Goal: Task Accomplishment & Management: Manage account settings

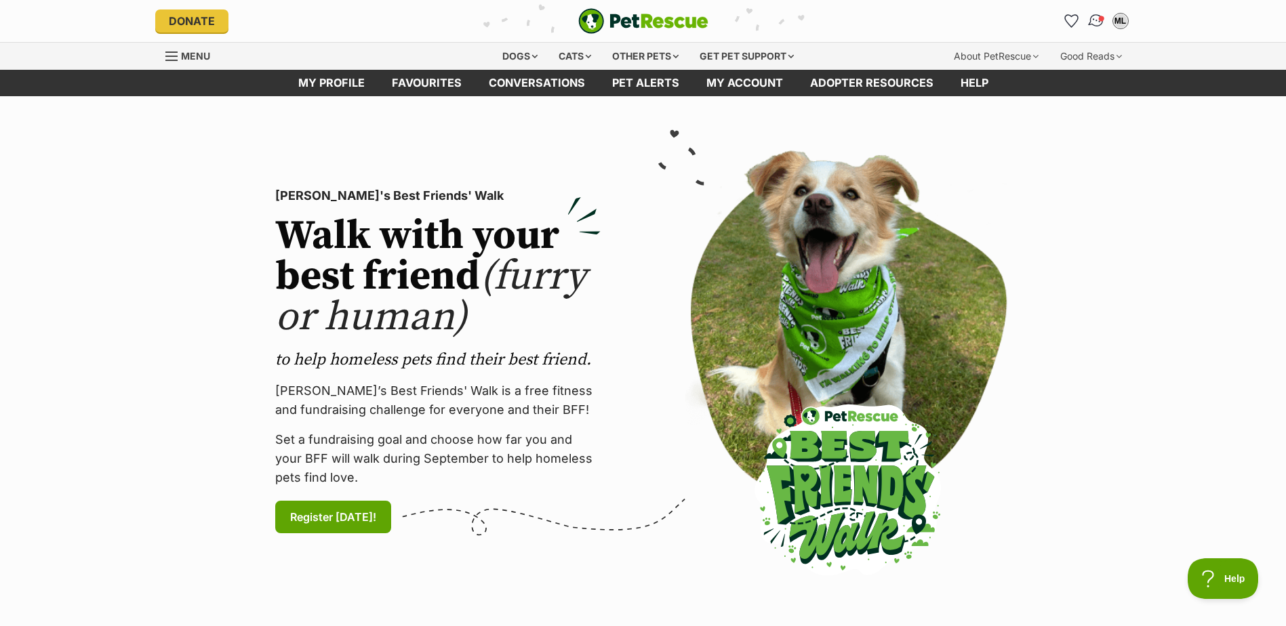
click at [1100, 24] on img "Conversations" at bounding box center [1096, 21] width 18 height 18
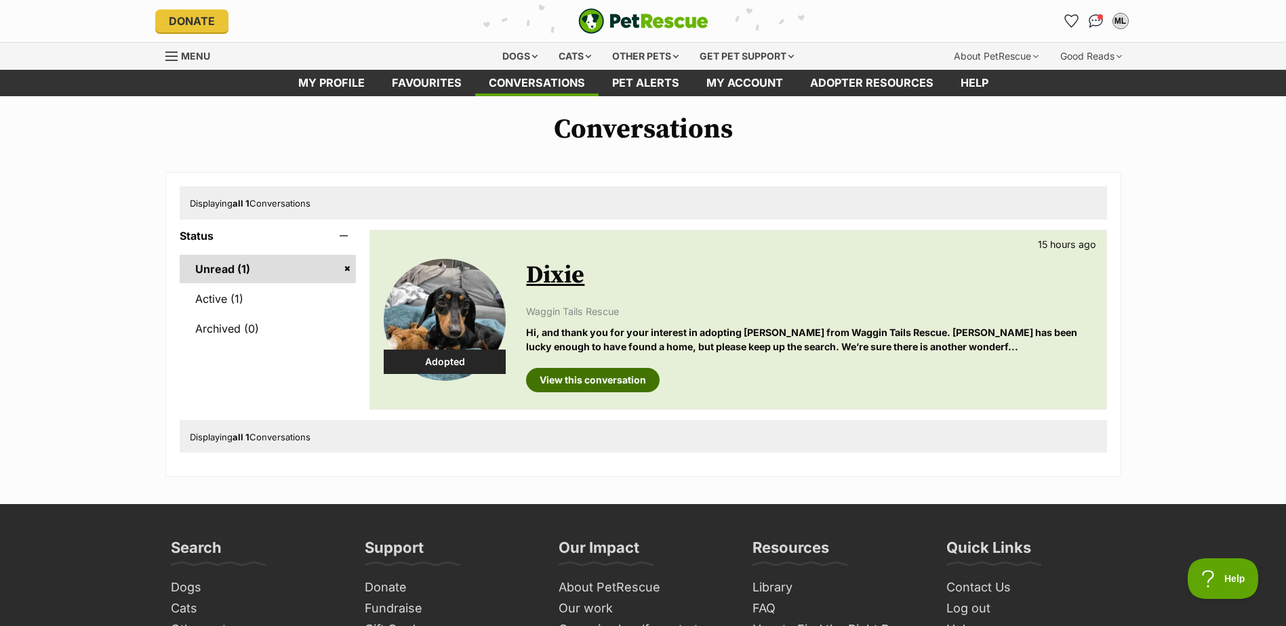
click at [602, 379] on link "View this conversation" at bounding box center [593, 380] width 134 height 24
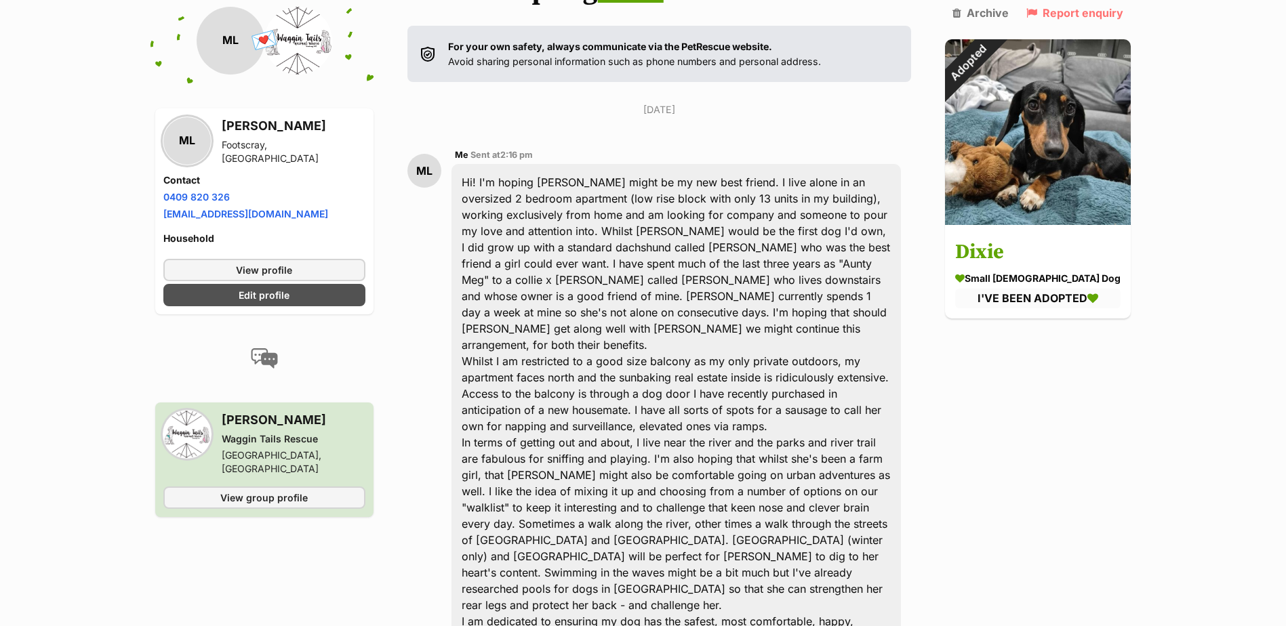
scroll to position [203, 0]
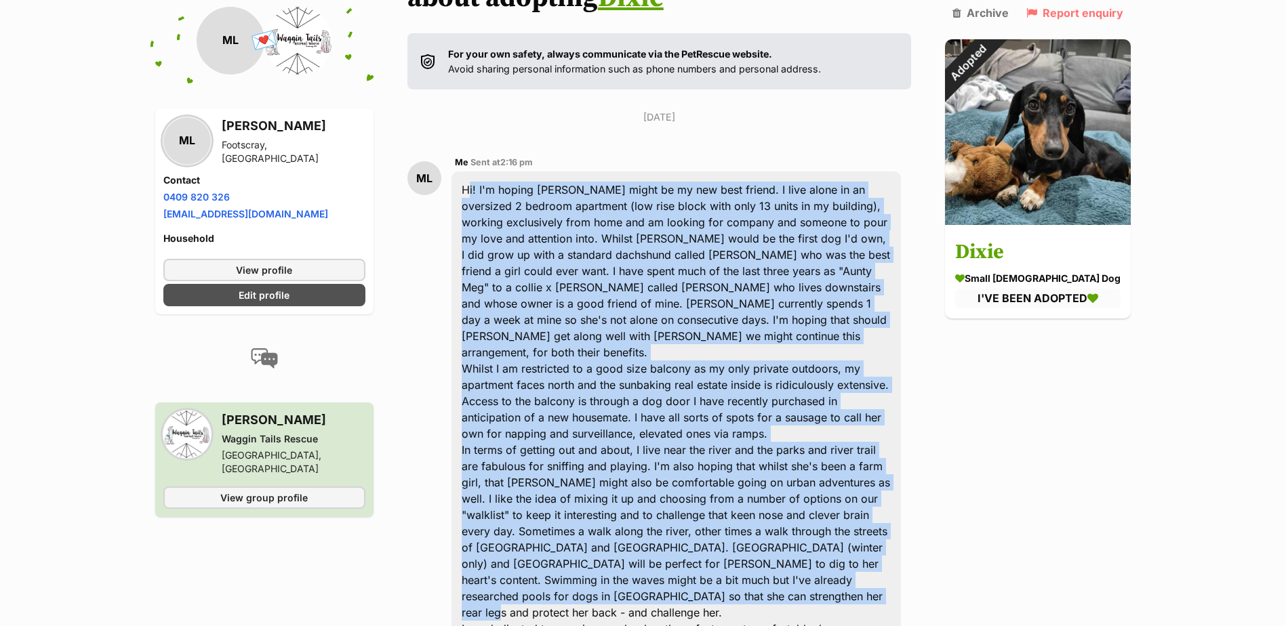
drag, startPoint x: 466, startPoint y: 153, endPoint x: 788, endPoint y: 548, distance: 508.9
click at [788, 548] on div "Hi! I'm hoping Dixie might be my new best friend. I live alone in an oversized …" at bounding box center [677, 426] width 450 height 508
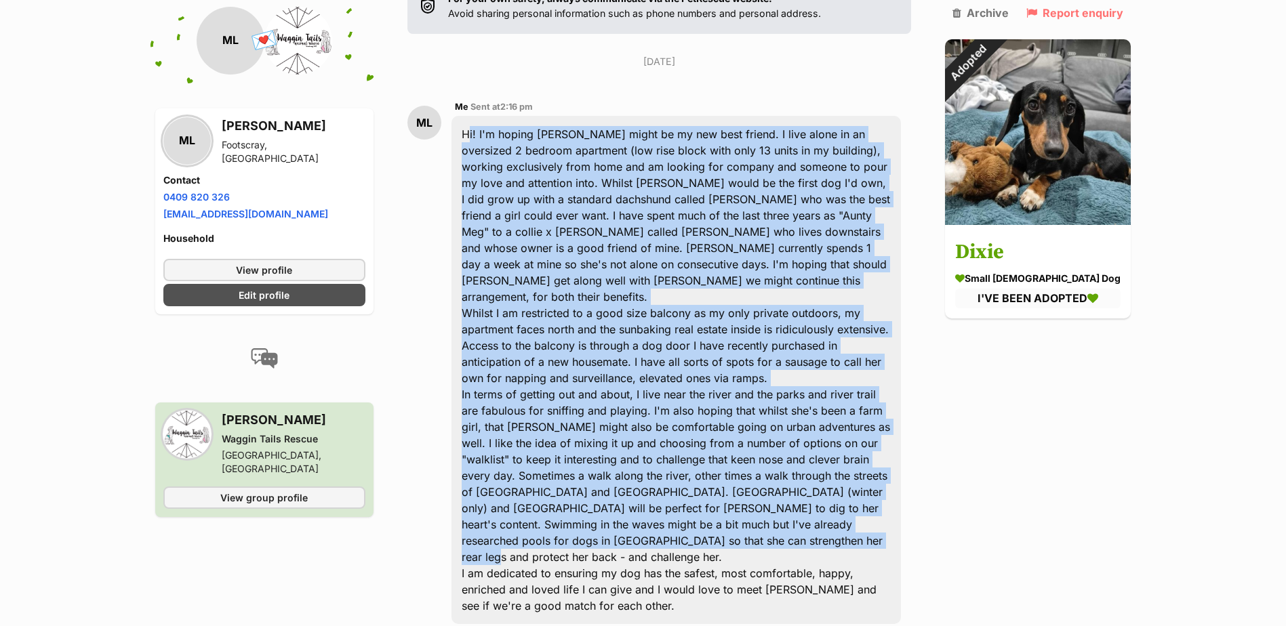
scroll to position [407, 0]
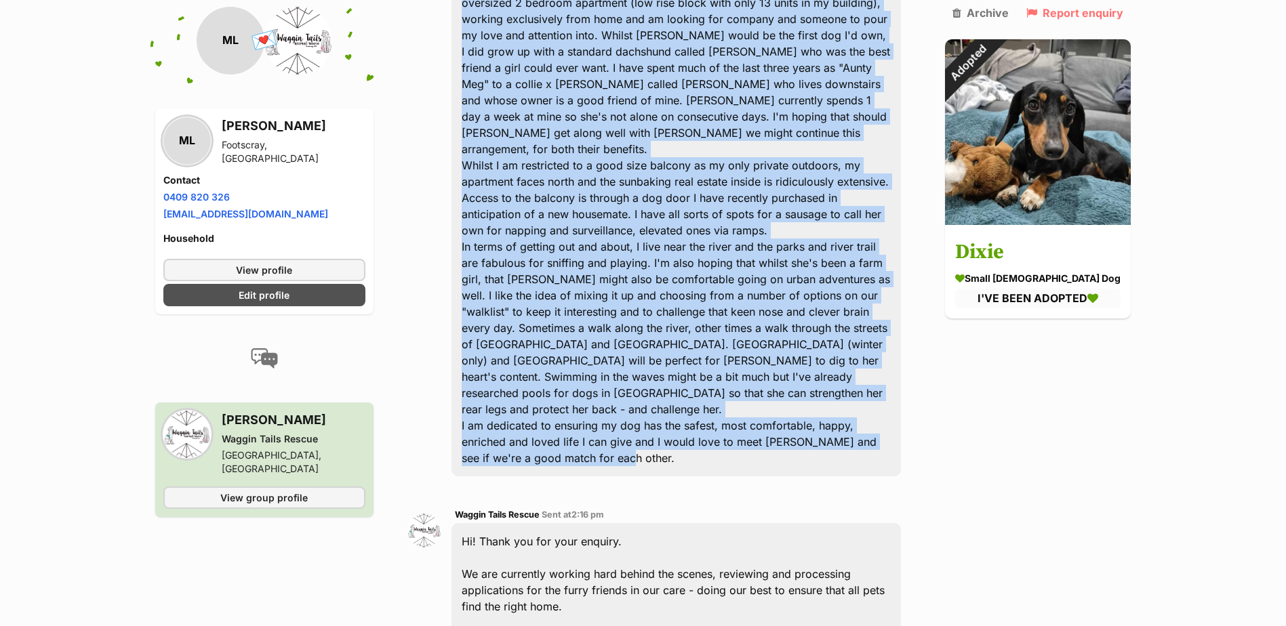
click at [623, 391] on div "Hi! I'm hoping Dixie might be my new best friend. I live alone in an oversized …" at bounding box center [677, 222] width 450 height 508
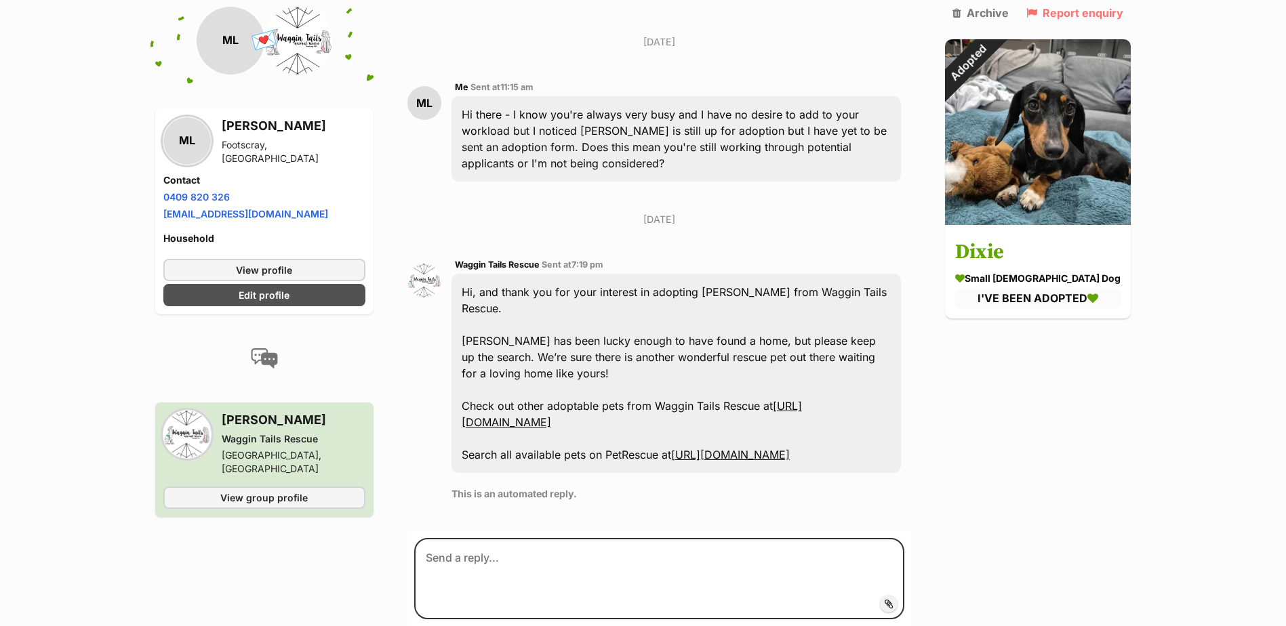
scroll to position [1153, 0]
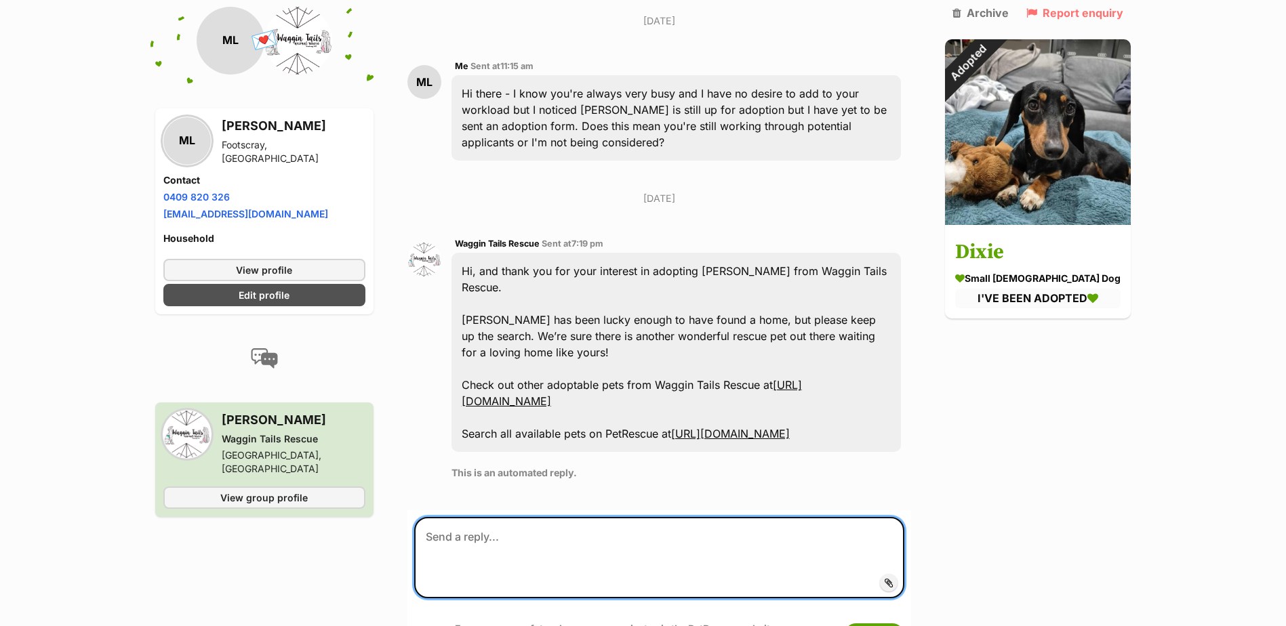
click at [496, 517] on textarea at bounding box center [659, 557] width 491 height 81
click at [905, 517] on textarea "Hi Beck. I'm glad she found a home. Sad it's not with me, but glad she can re-s…" at bounding box center [659, 557] width 491 height 81
type textarea "Hi Beck. I'm glad she found a home. Sad it's not with me, but glad she can re-s…"
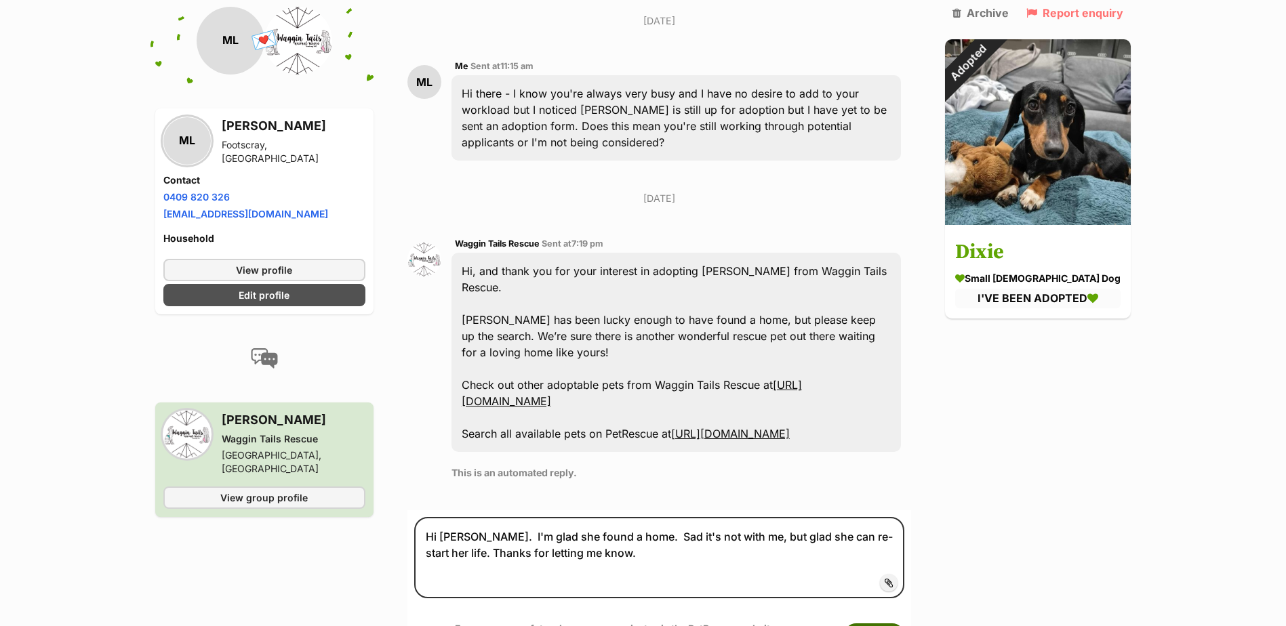
click at [887, 624] on button "Submit" at bounding box center [874, 636] width 60 height 24
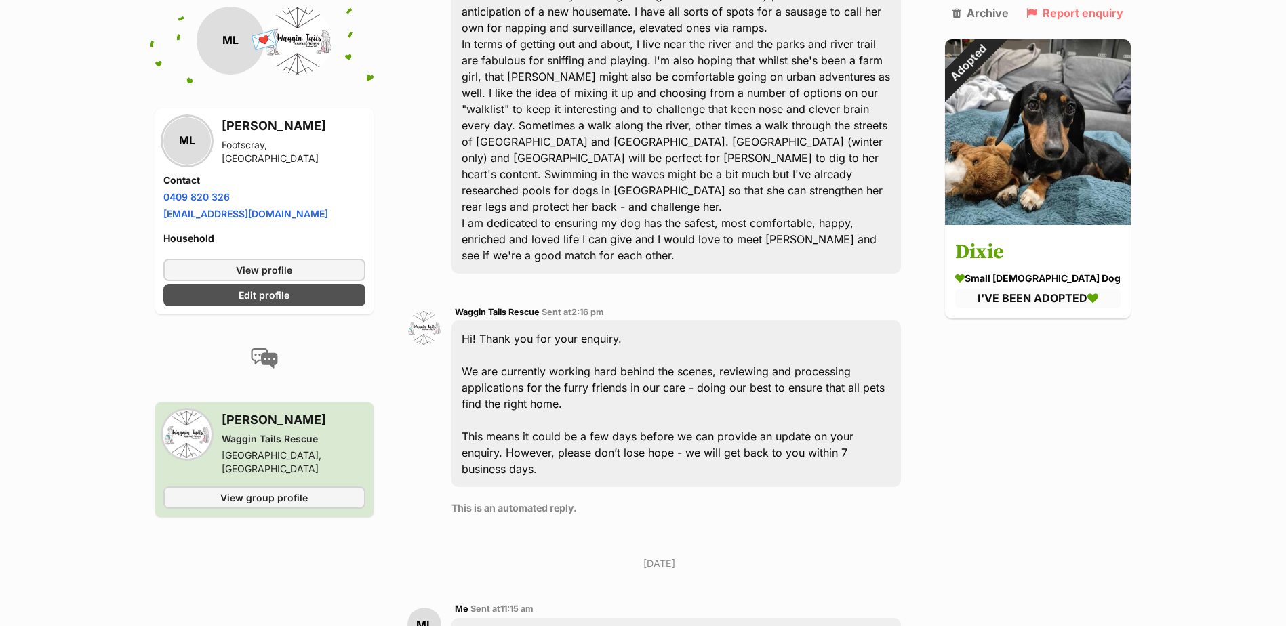
scroll to position [271, 0]
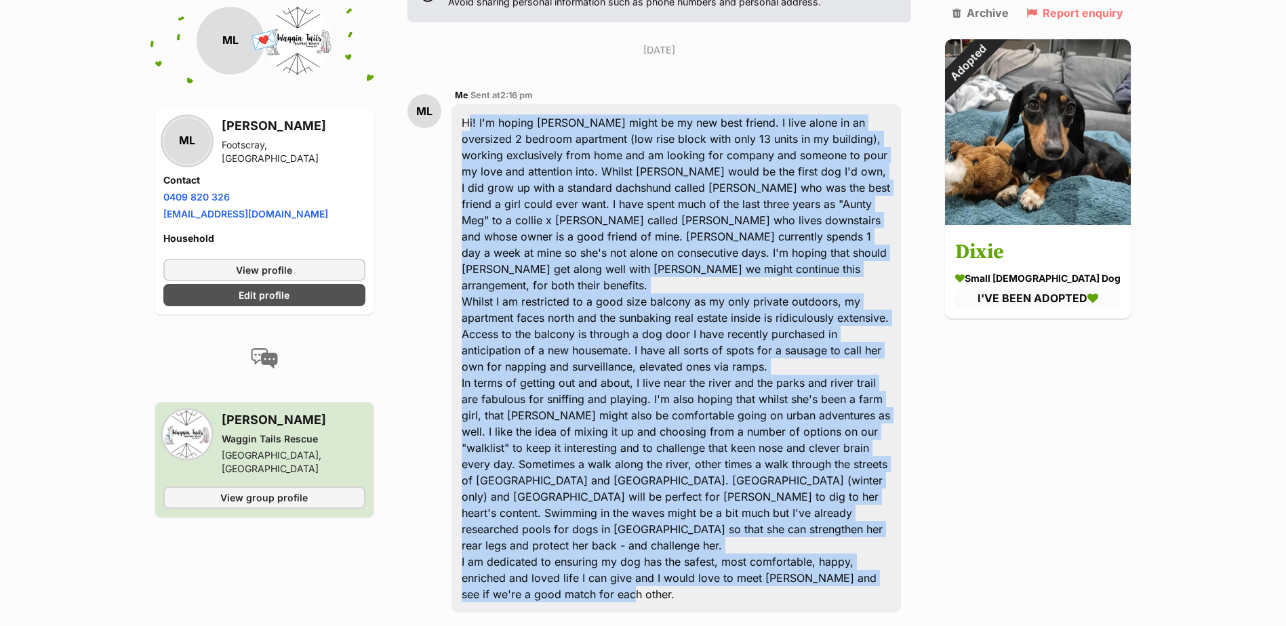
drag, startPoint x: 470, startPoint y: 86, endPoint x: 659, endPoint y: 536, distance: 488.3
click at [659, 536] on div "Hi! I'm hoping Dixie might be my new best friend. I live alone in an oversized …" at bounding box center [677, 358] width 450 height 508
drag, startPoint x: 659, startPoint y: 536, endPoint x: 563, endPoint y: 369, distance: 192.8
copy div "Hi! I'm hoping Dixie might be my new best friend. I live alone in an oversized …"
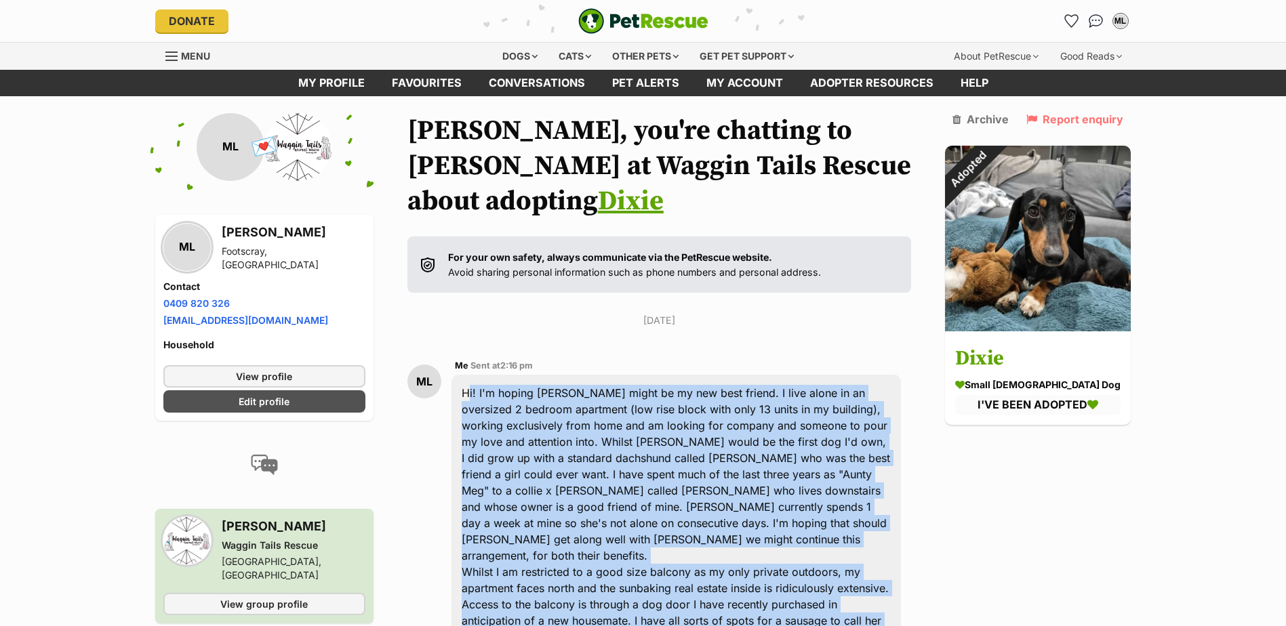
copy div "Hi! I'm hoping Dixie might be my new best friend. I live alone in an oversized …"
click at [1117, 18] on div "ML" at bounding box center [1121, 21] width 18 height 18
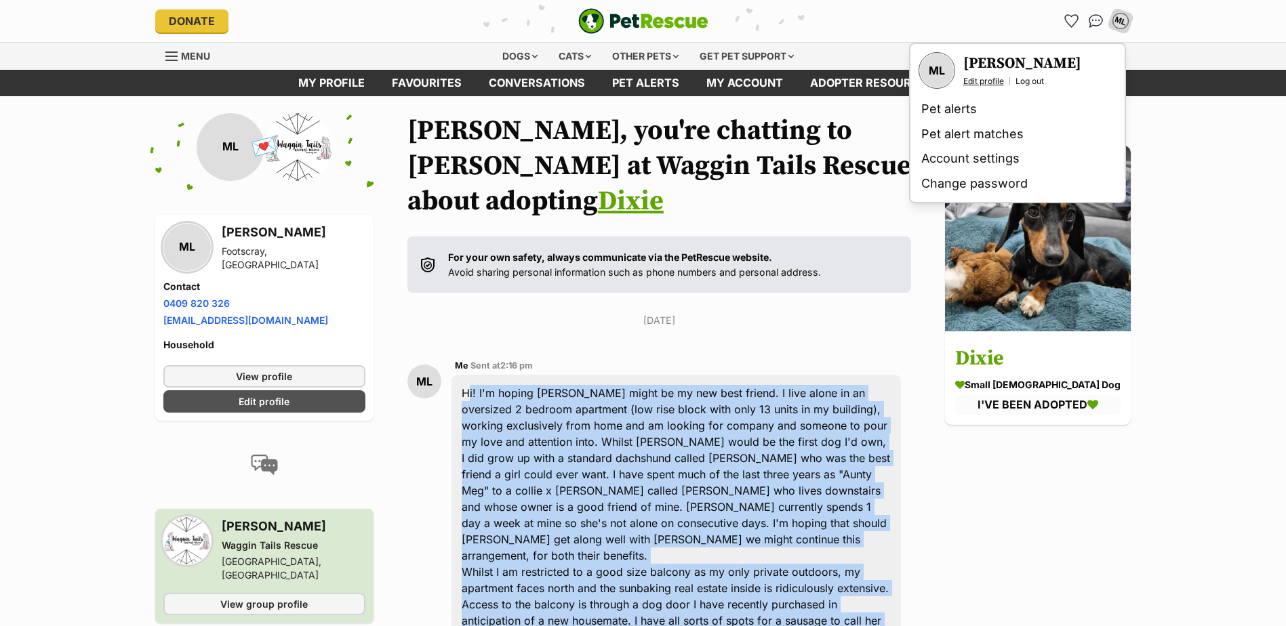
click at [993, 79] on link "Edit profile" at bounding box center [983, 81] width 41 height 11
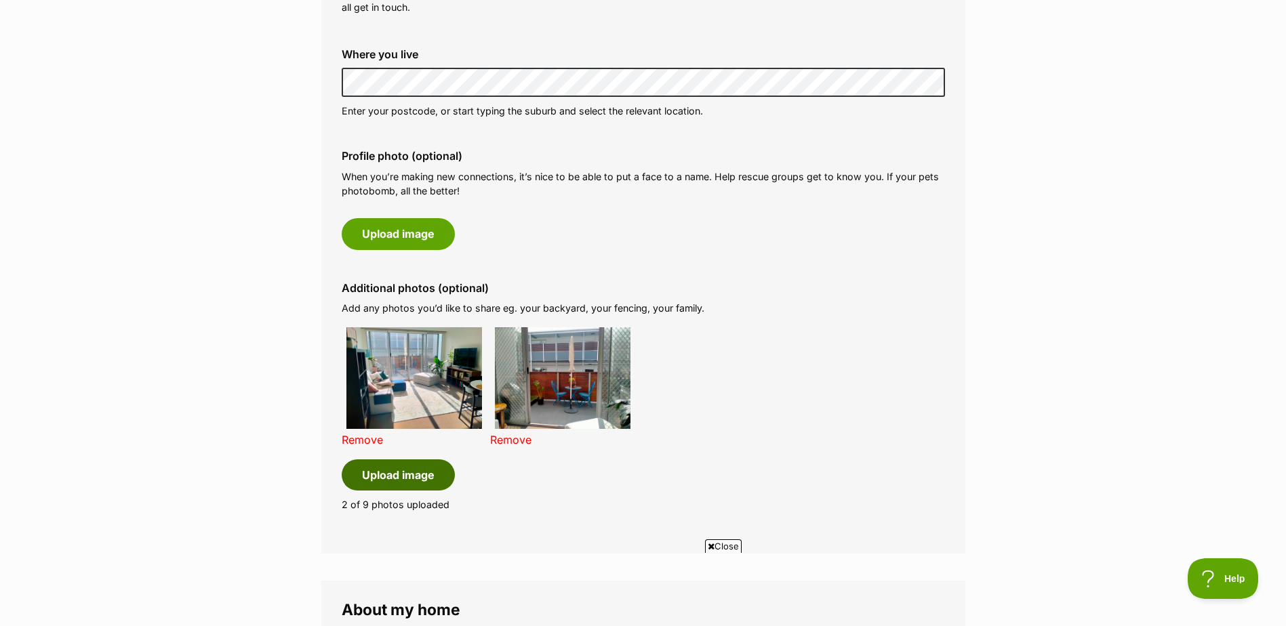
click at [430, 479] on button "Upload image" at bounding box center [398, 475] width 113 height 31
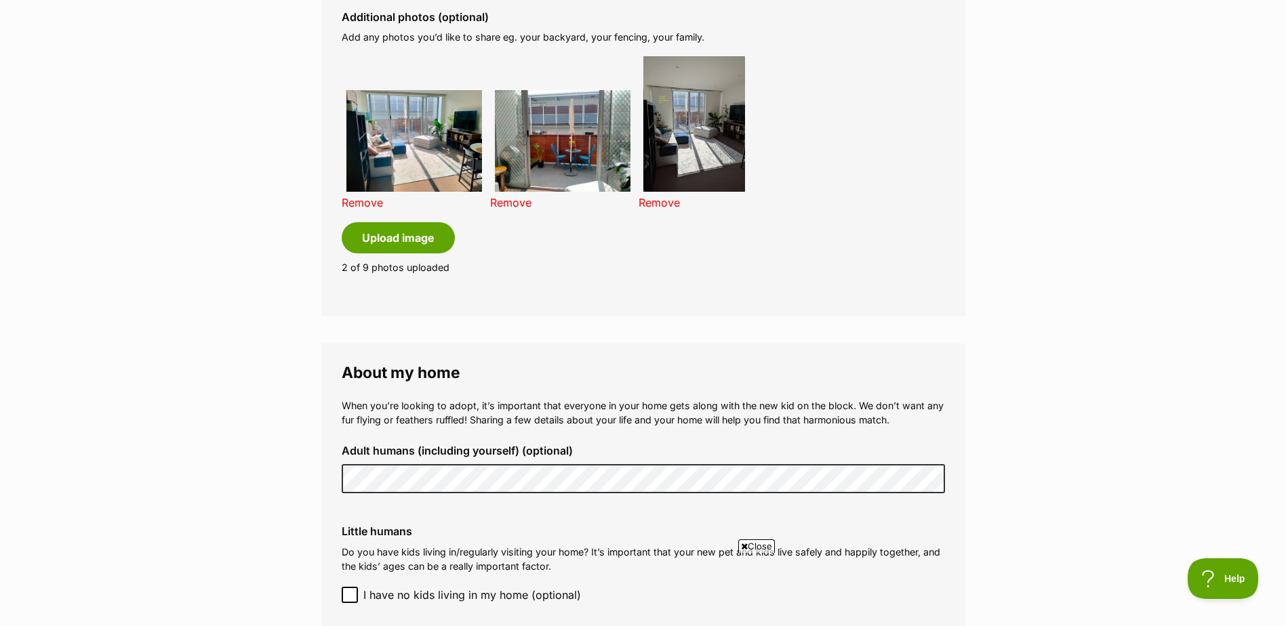
drag, startPoint x: 667, startPoint y: 205, endPoint x: 713, endPoint y: 41, distance: 170.2
click at [667, 205] on link "Remove" at bounding box center [659, 203] width 41 height 14
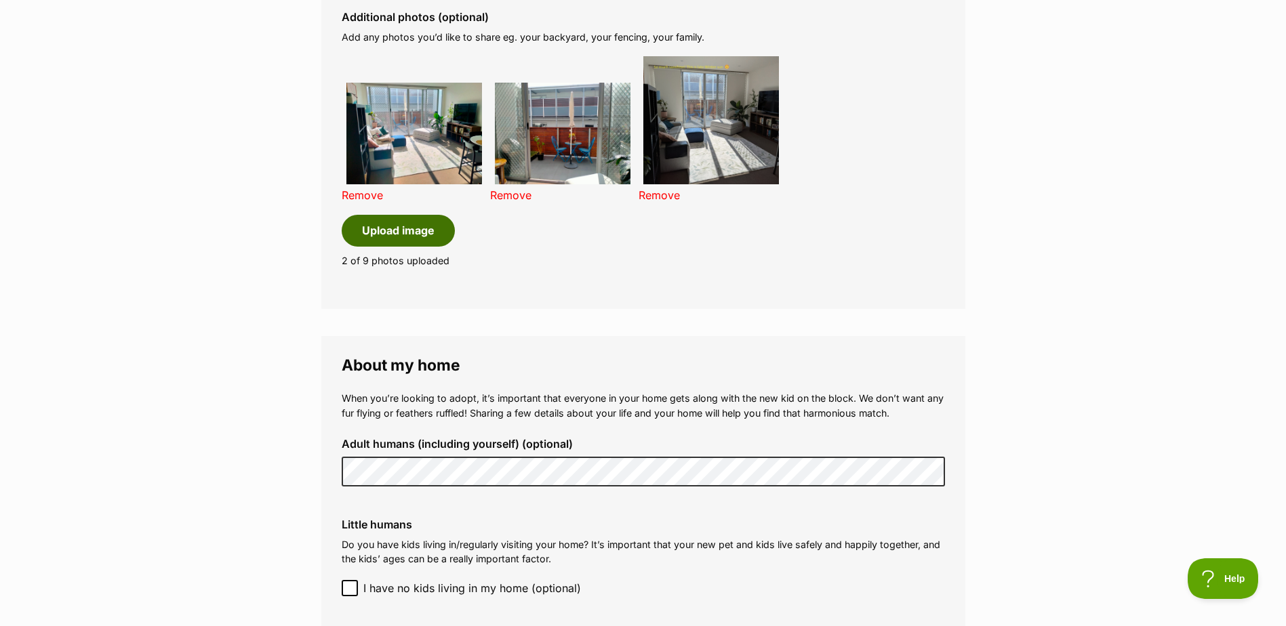
click at [386, 228] on button "Upload image" at bounding box center [398, 230] width 113 height 31
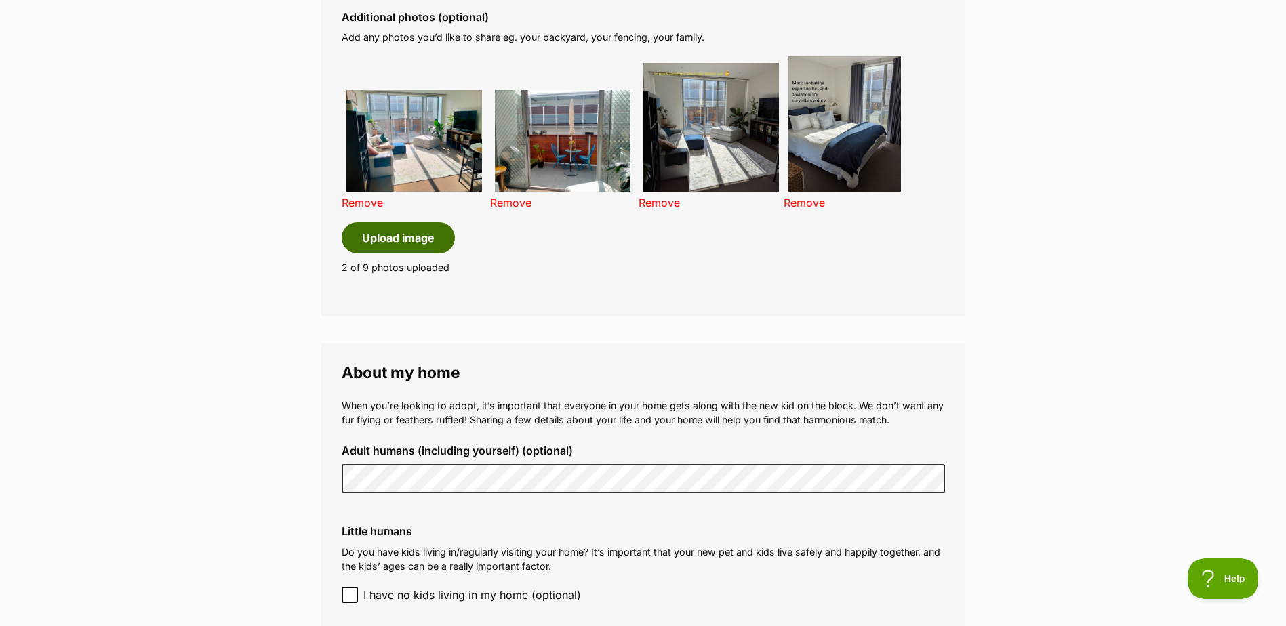
click at [386, 243] on button "Upload image" at bounding box center [398, 237] width 113 height 31
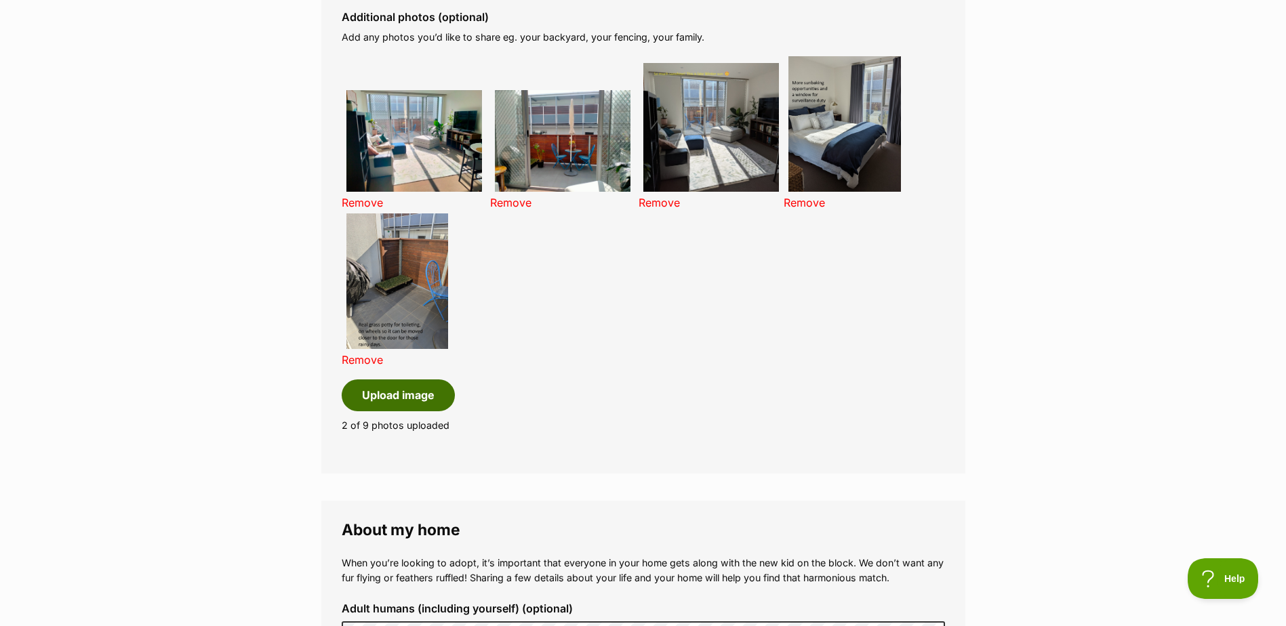
click at [435, 405] on button "Upload image" at bounding box center [398, 395] width 113 height 31
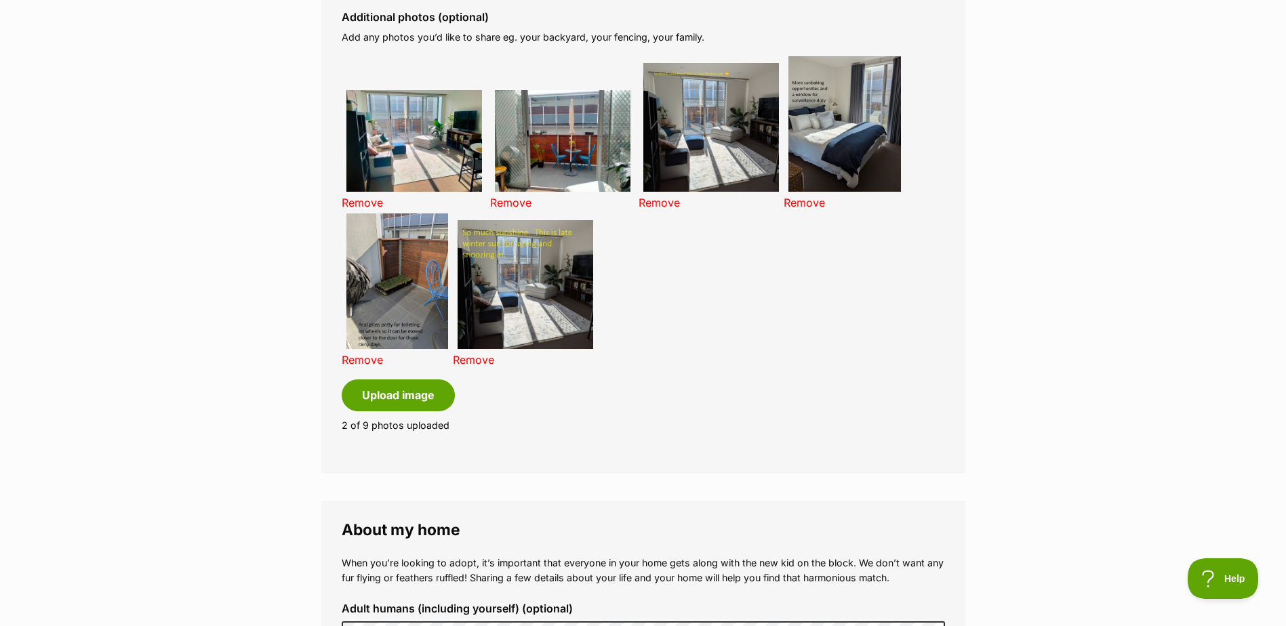
click at [639, 196] on link "Remove" at bounding box center [659, 203] width 41 height 14
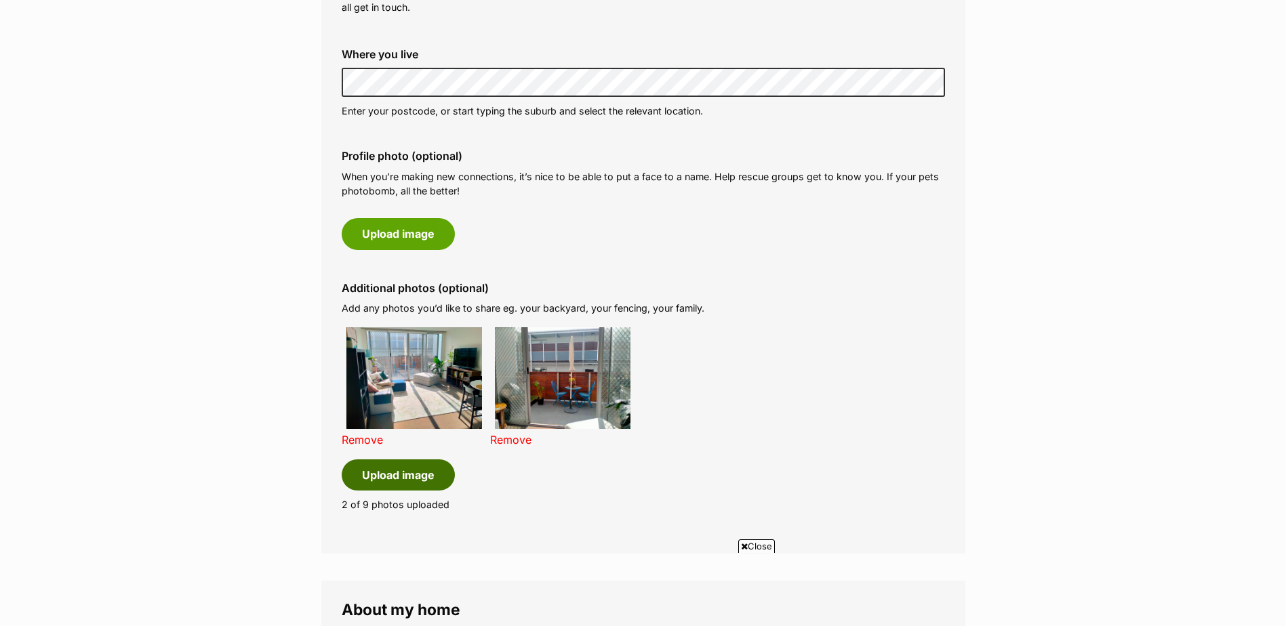
click at [399, 476] on button "Upload image" at bounding box center [398, 475] width 113 height 31
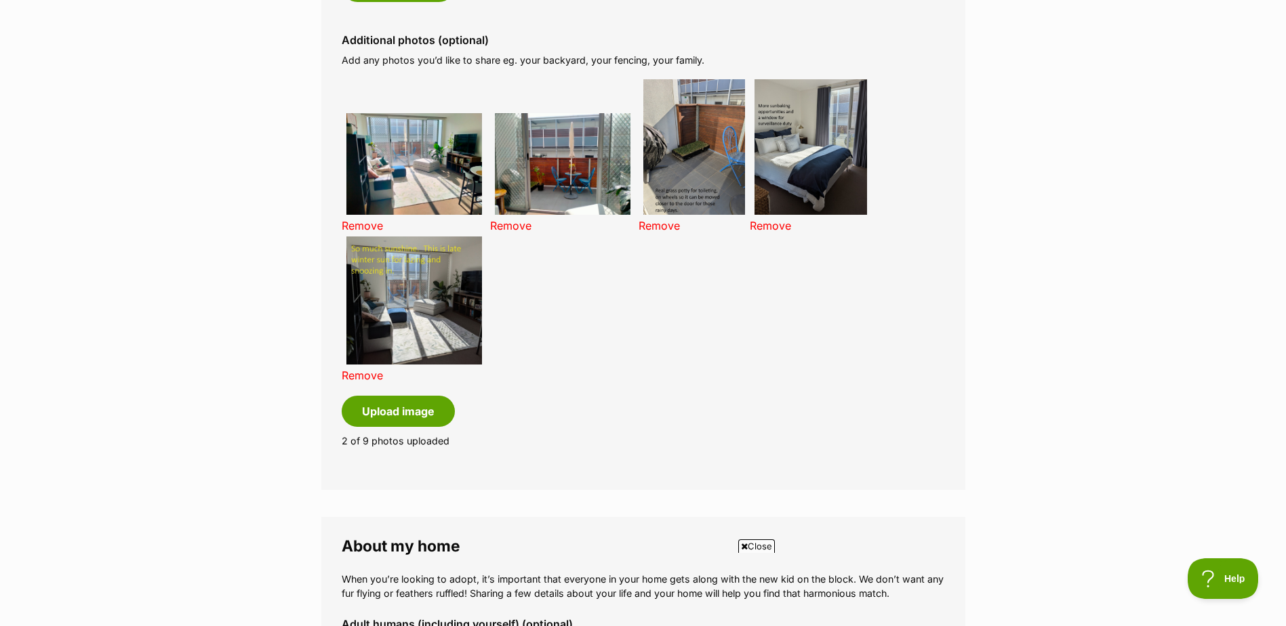
scroll to position [814, 0]
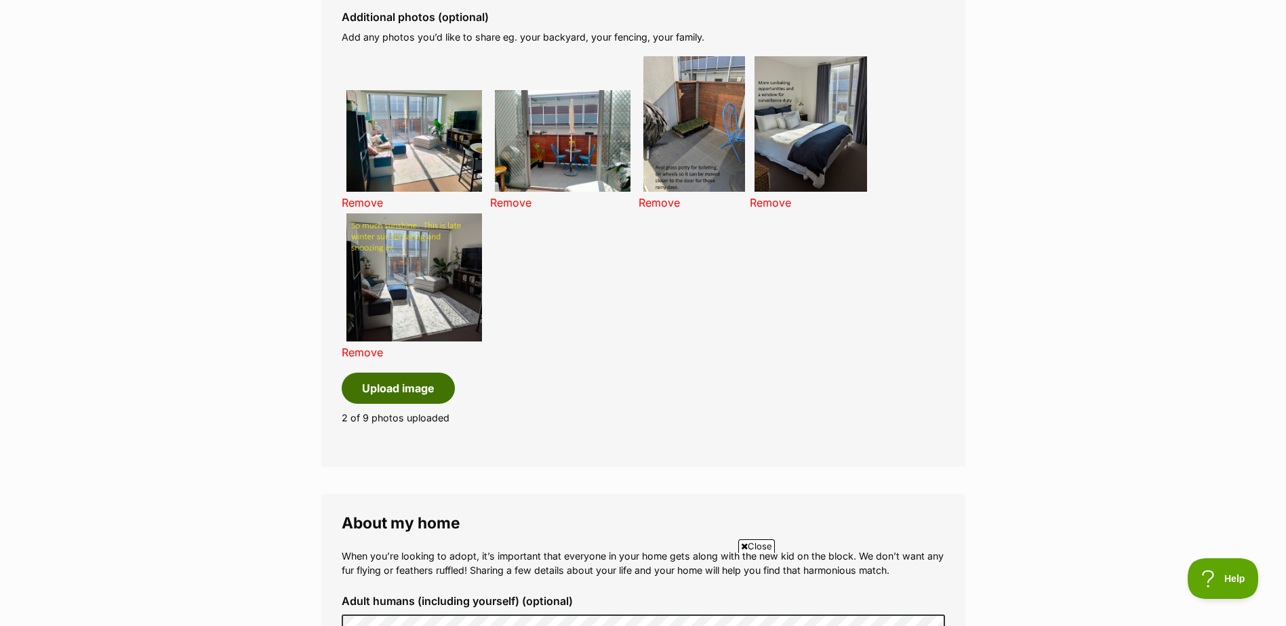
click at [424, 388] on button "Upload image" at bounding box center [398, 388] width 113 height 31
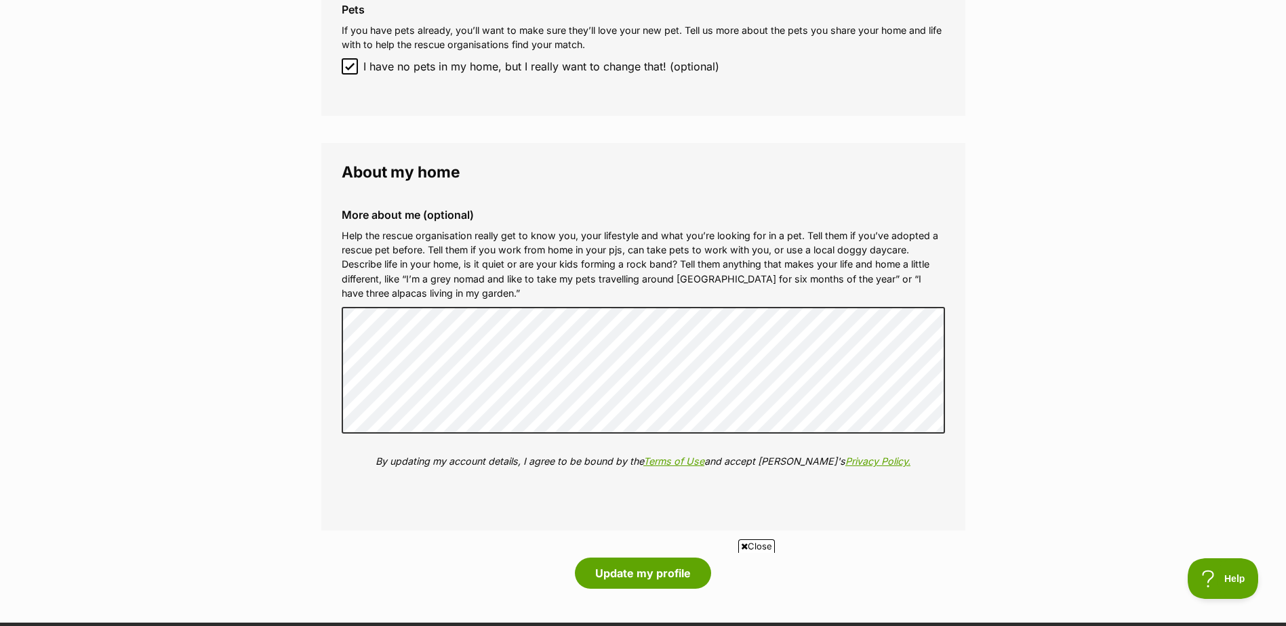
scroll to position [1763, 0]
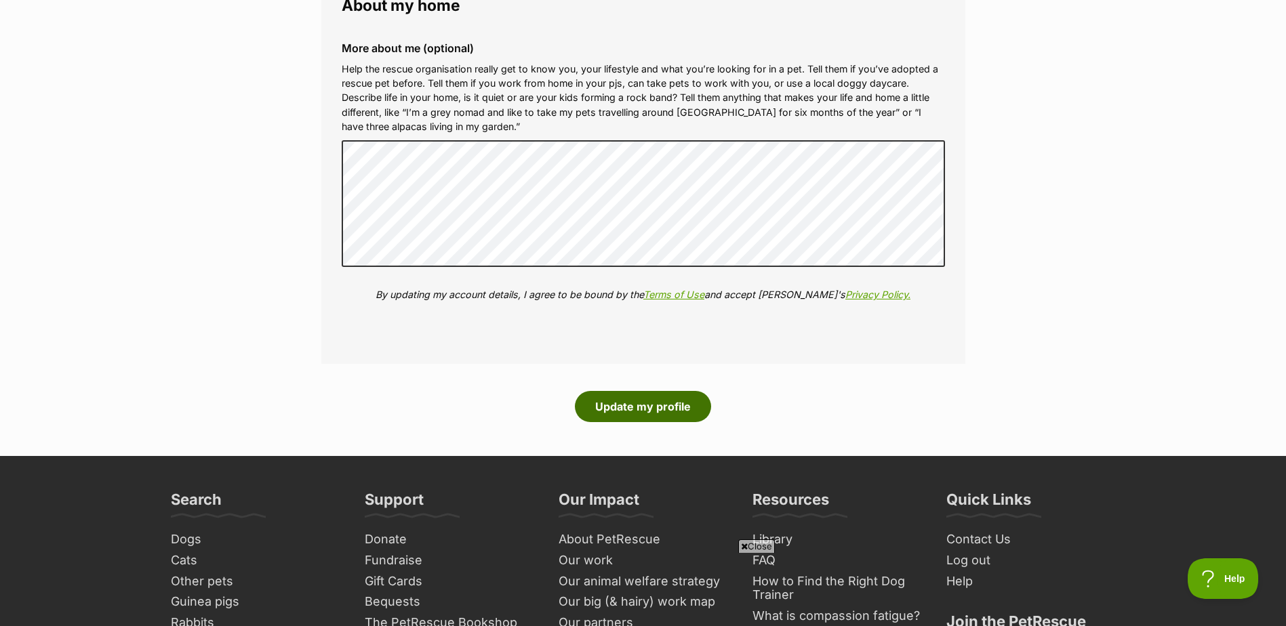
click at [654, 415] on button "Update my profile" at bounding box center [643, 406] width 136 height 31
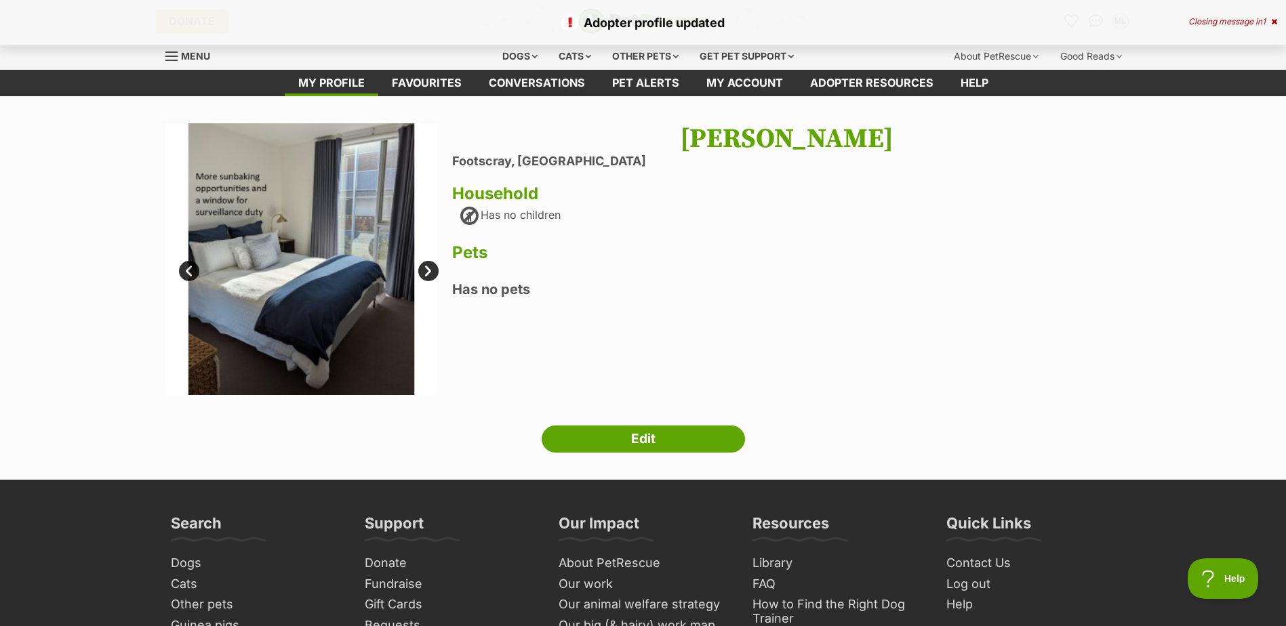
click at [188, 273] on link "Prev" at bounding box center [189, 271] width 20 height 20
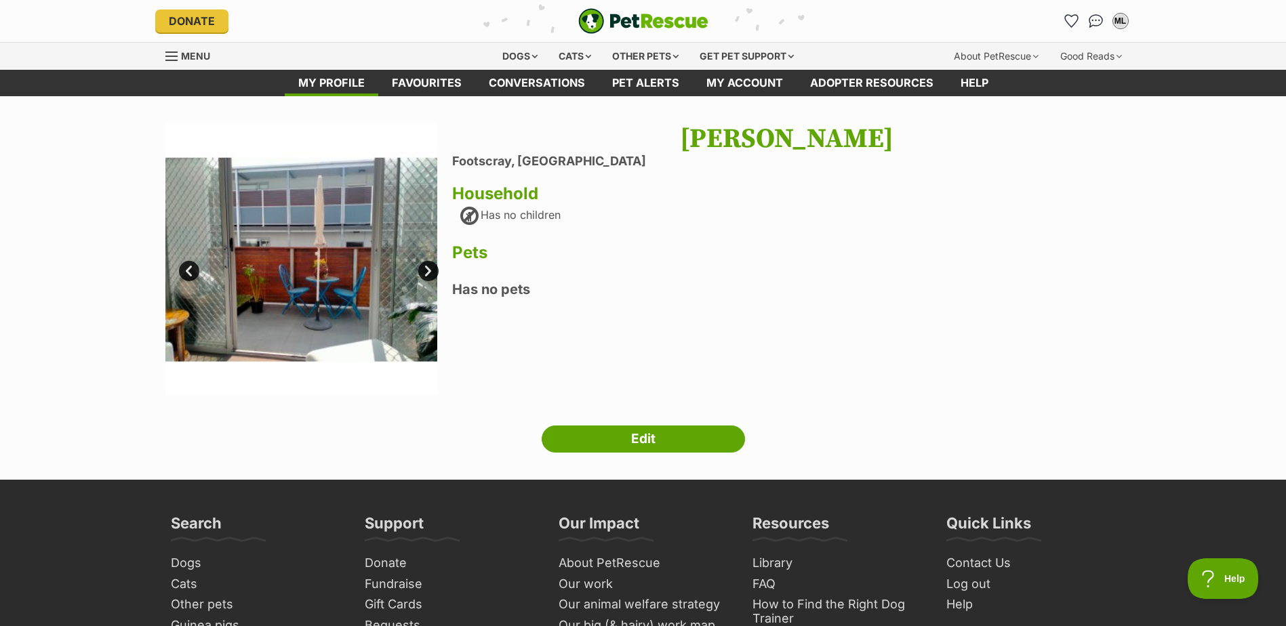
click at [188, 273] on link "Prev" at bounding box center [189, 271] width 20 height 20
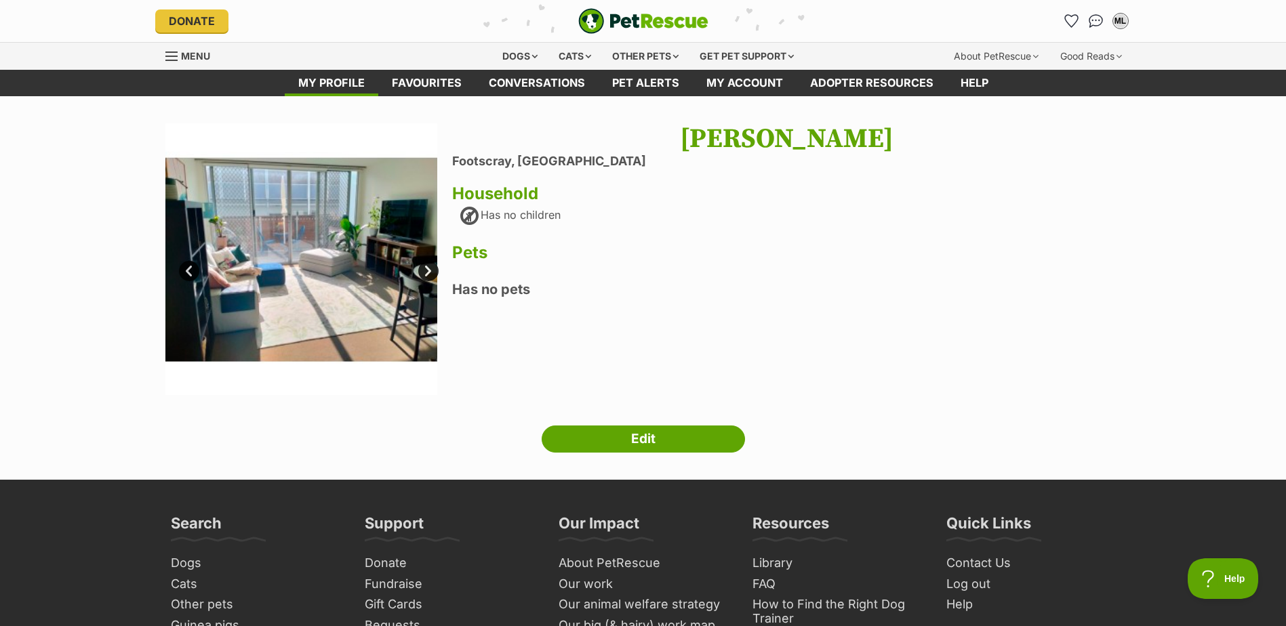
click at [188, 273] on link "Prev" at bounding box center [189, 271] width 20 height 20
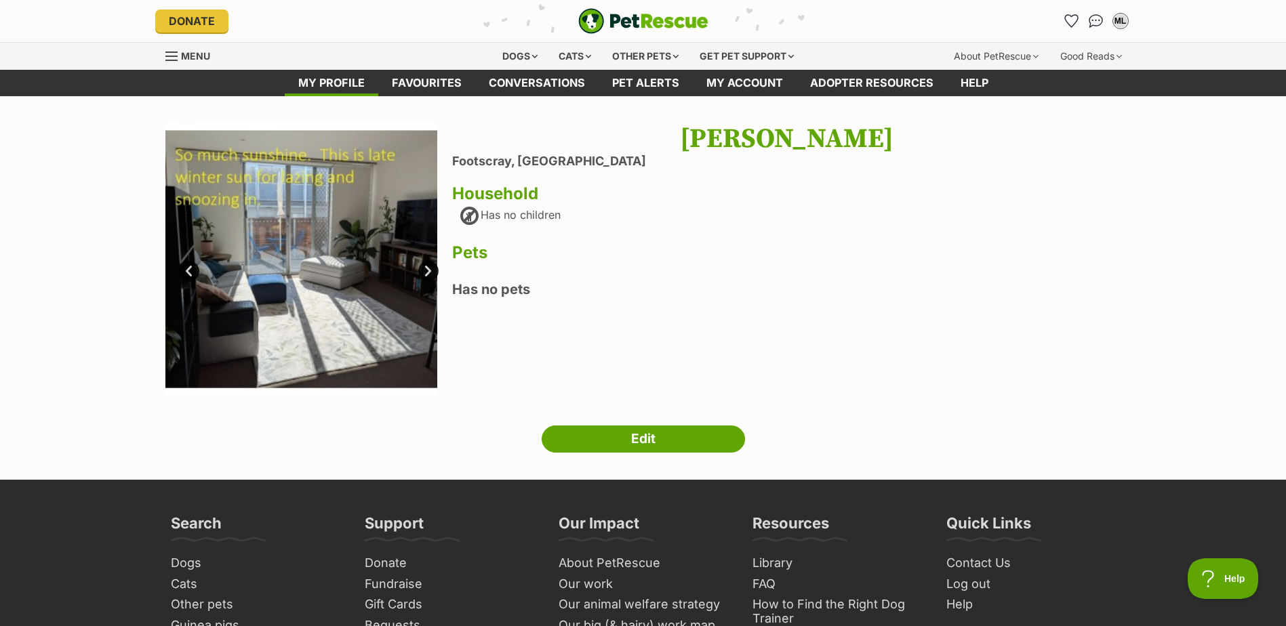
click at [188, 273] on link "Prev" at bounding box center [189, 271] width 20 height 20
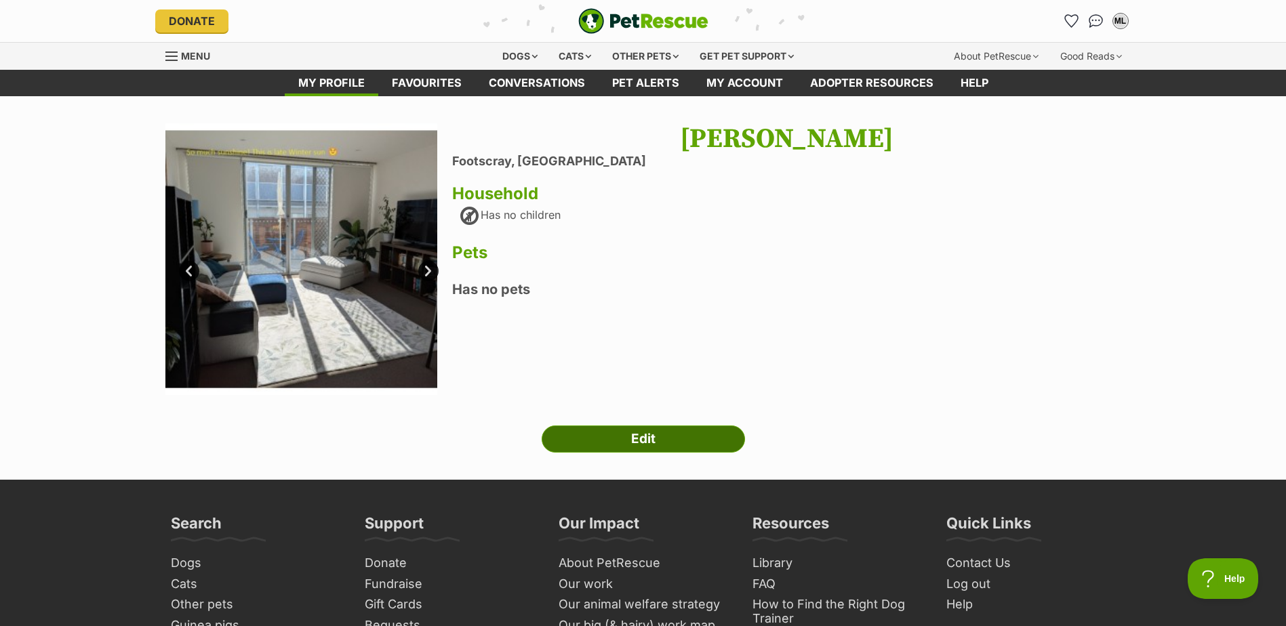
click at [638, 439] on link "Edit" at bounding box center [643, 439] width 203 height 27
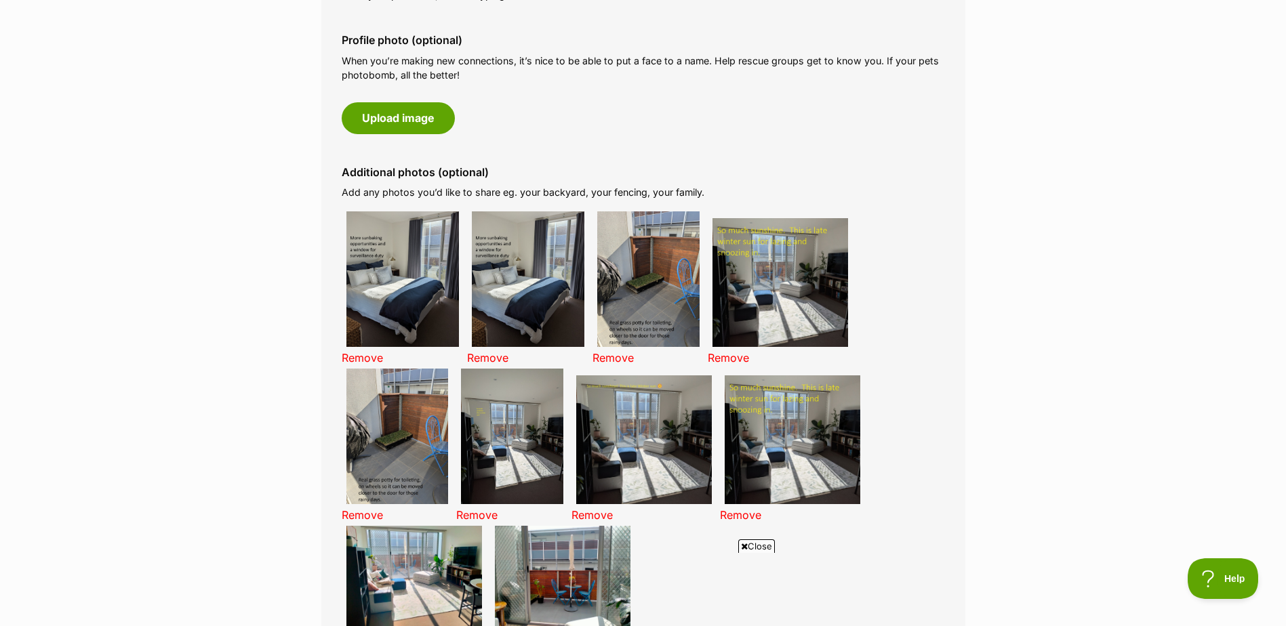
scroll to position [678, 0]
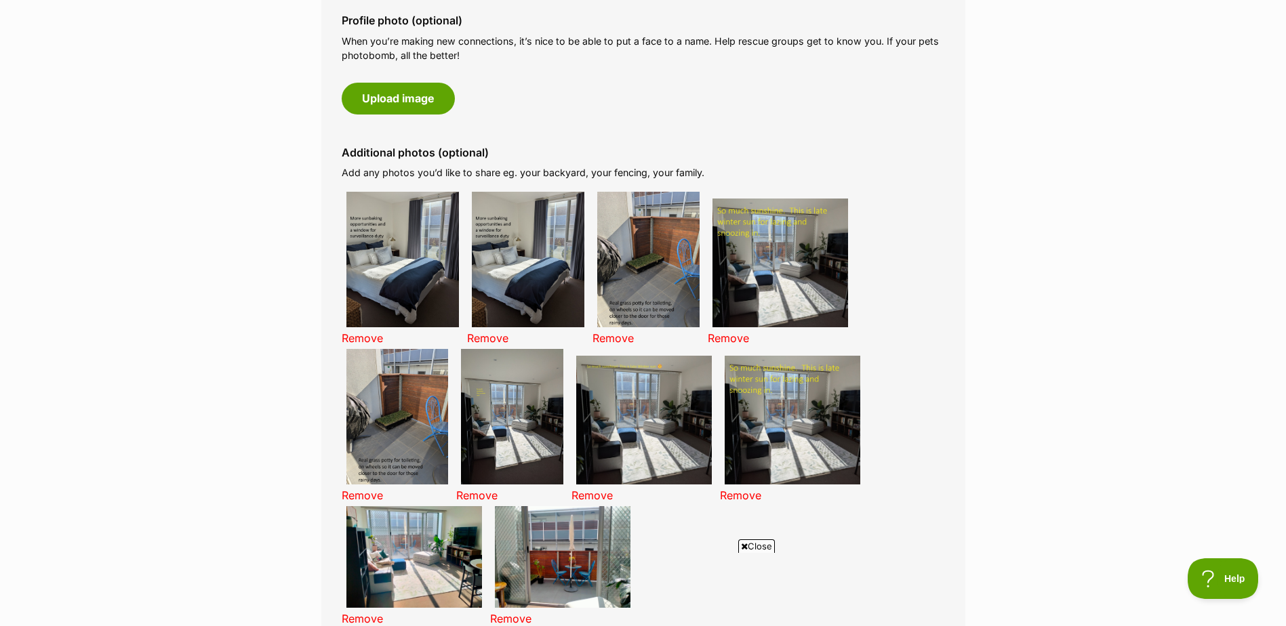
click at [596, 492] on link "Remove" at bounding box center [592, 496] width 41 height 14
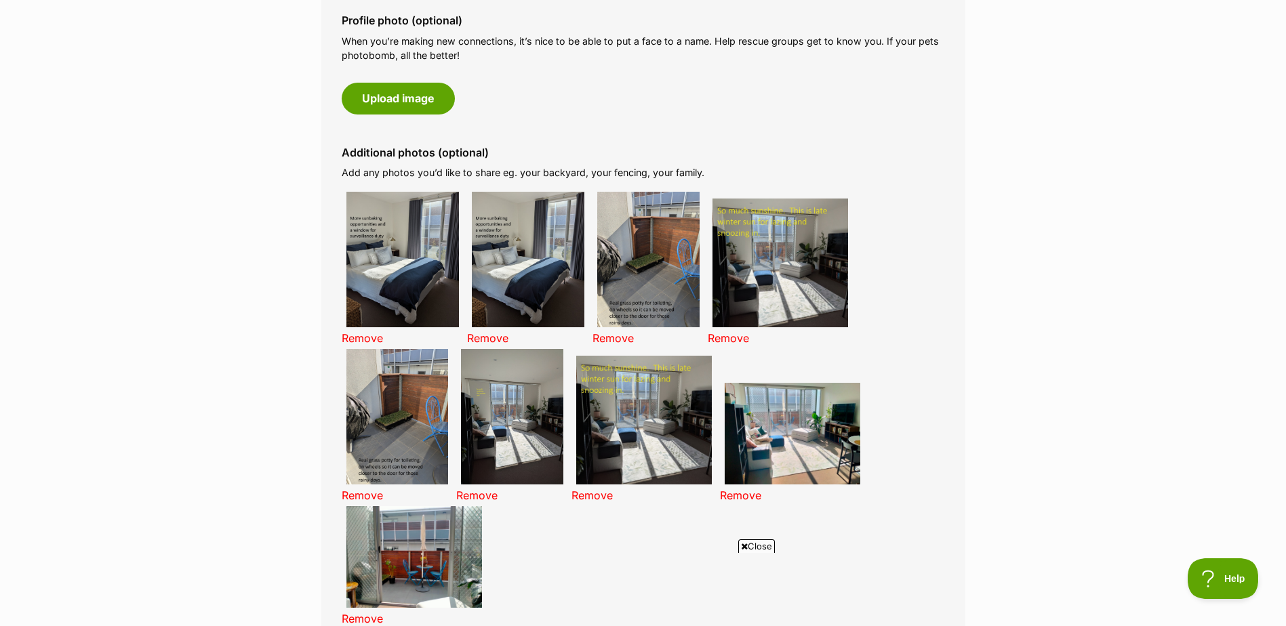
click at [468, 497] on link "Remove" at bounding box center [476, 496] width 41 height 14
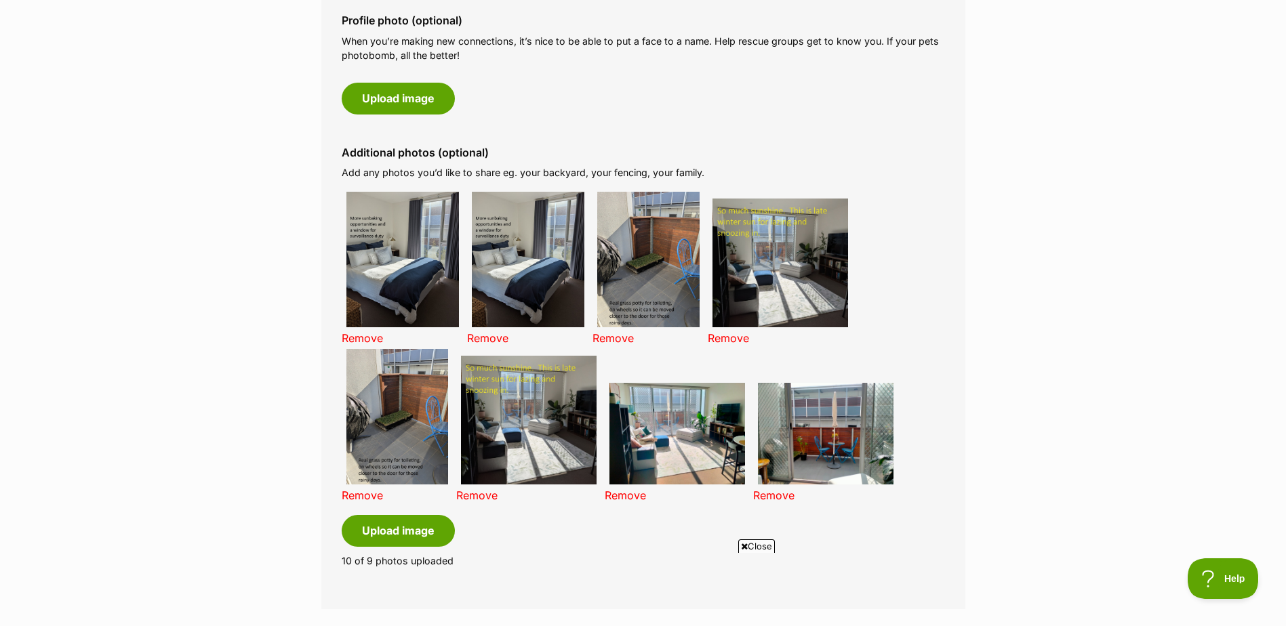
click at [495, 338] on link "Remove" at bounding box center [487, 339] width 41 height 14
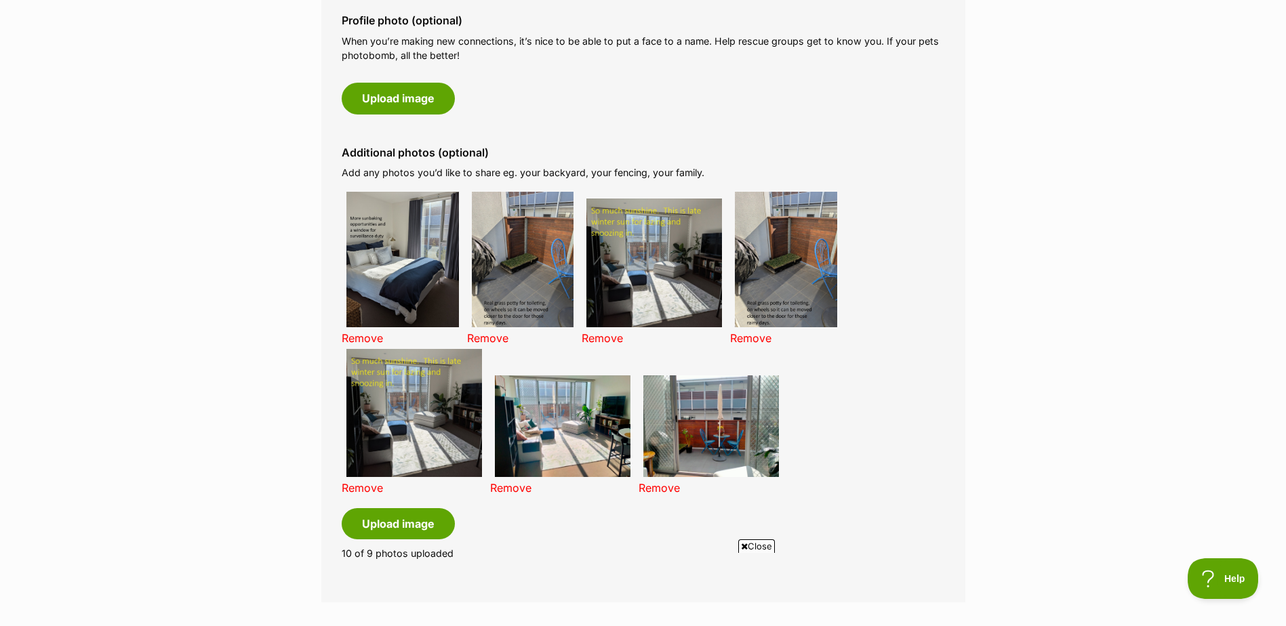
click at [598, 343] on link "Remove" at bounding box center [602, 339] width 41 height 14
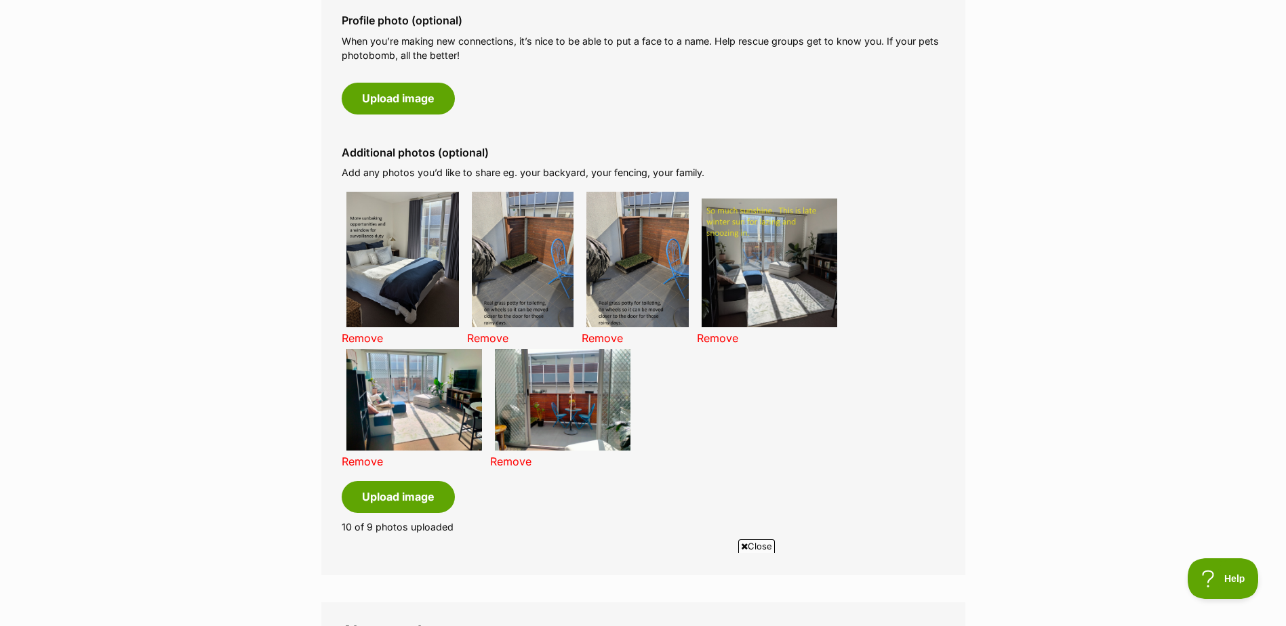
click at [594, 336] on link "Remove" at bounding box center [602, 339] width 41 height 14
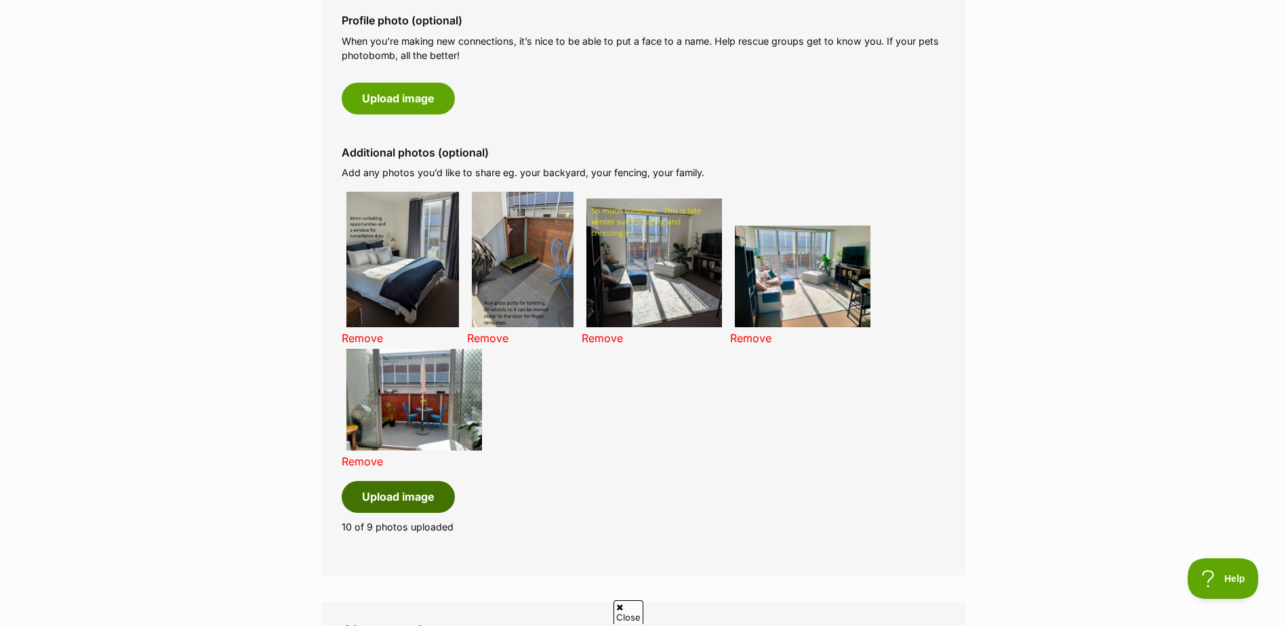
click at [420, 501] on button "Upload image" at bounding box center [398, 496] width 113 height 31
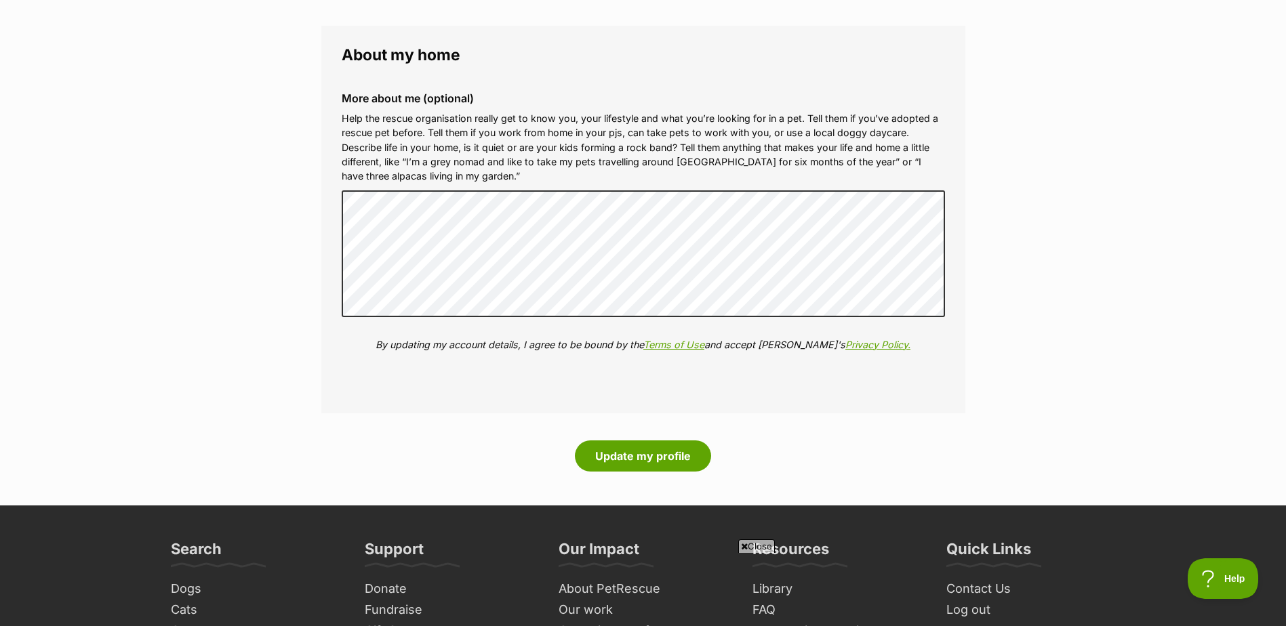
scroll to position [1695, 0]
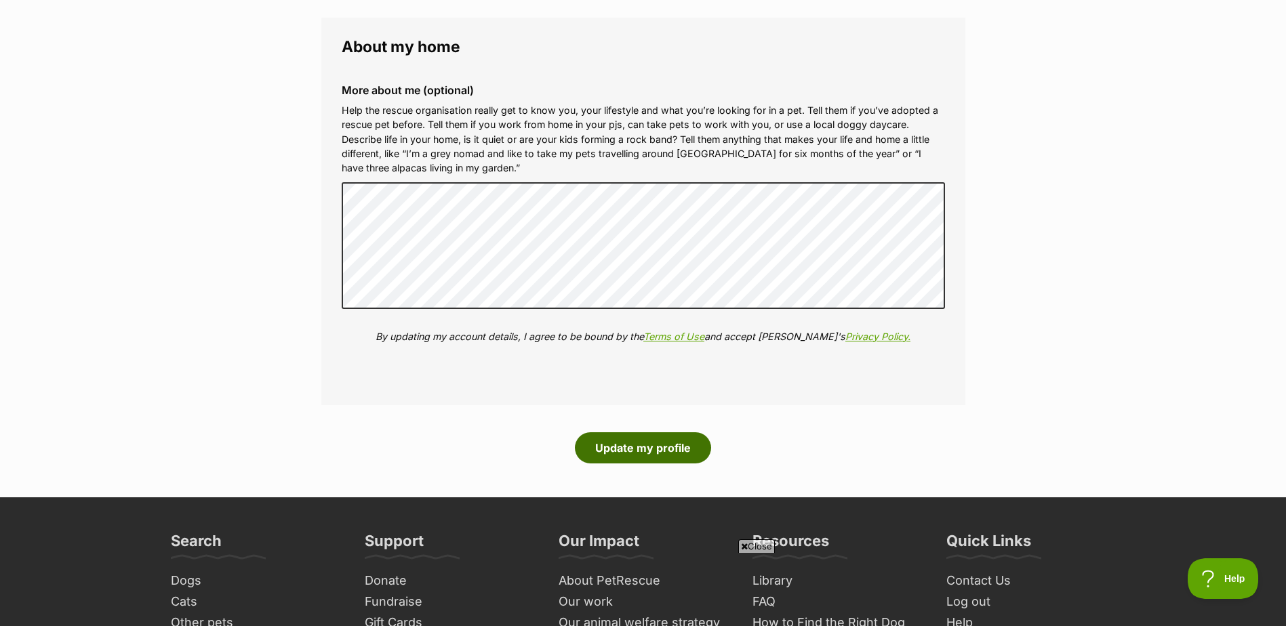
click at [650, 446] on button "Update my profile" at bounding box center [643, 448] width 136 height 31
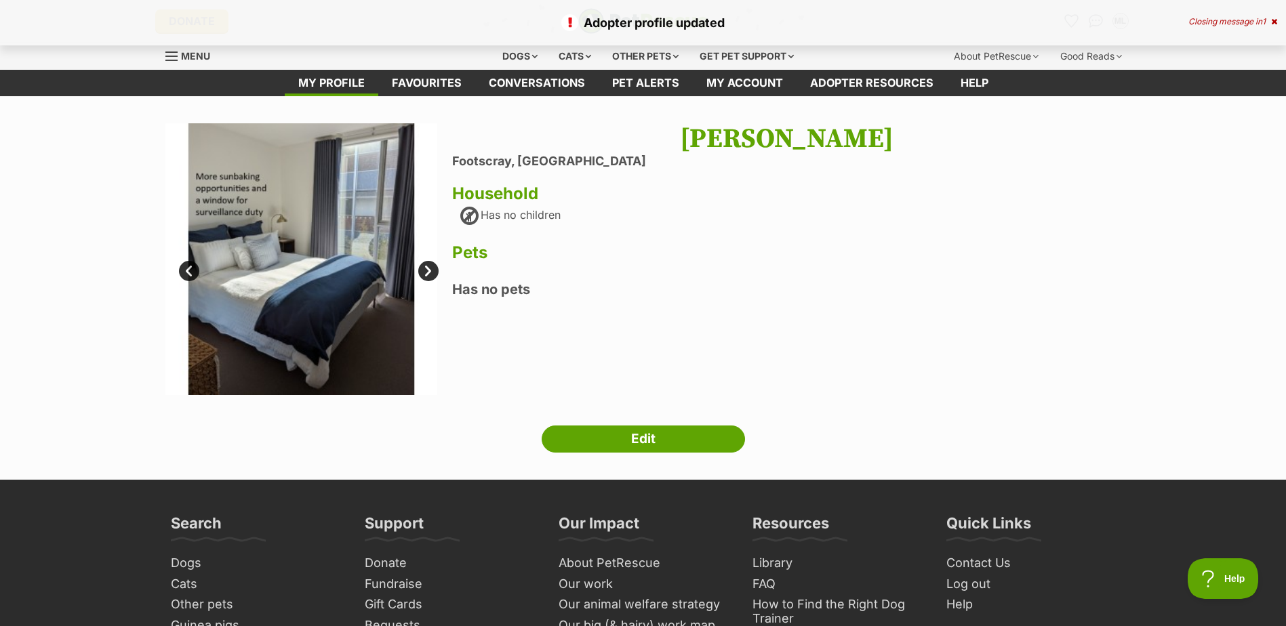
click at [191, 264] on link "Prev" at bounding box center [189, 271] width 20 height 20
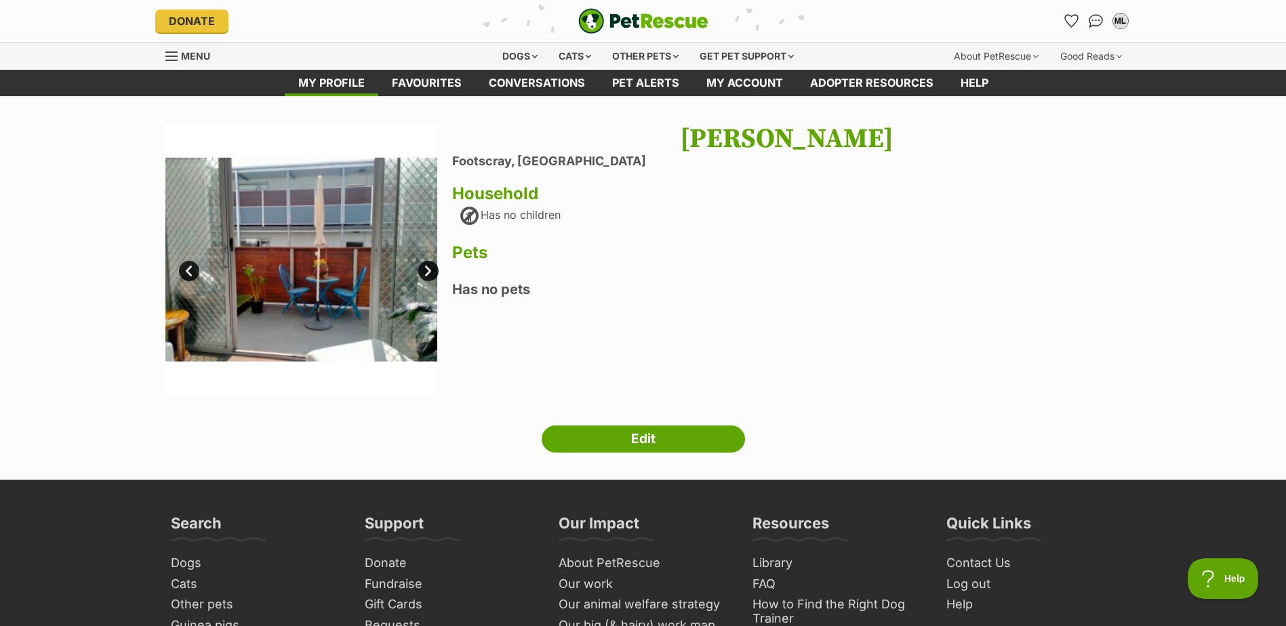
click at [191, 264] on link "Prev" at bounding box center [189, 271] width 20 height 20
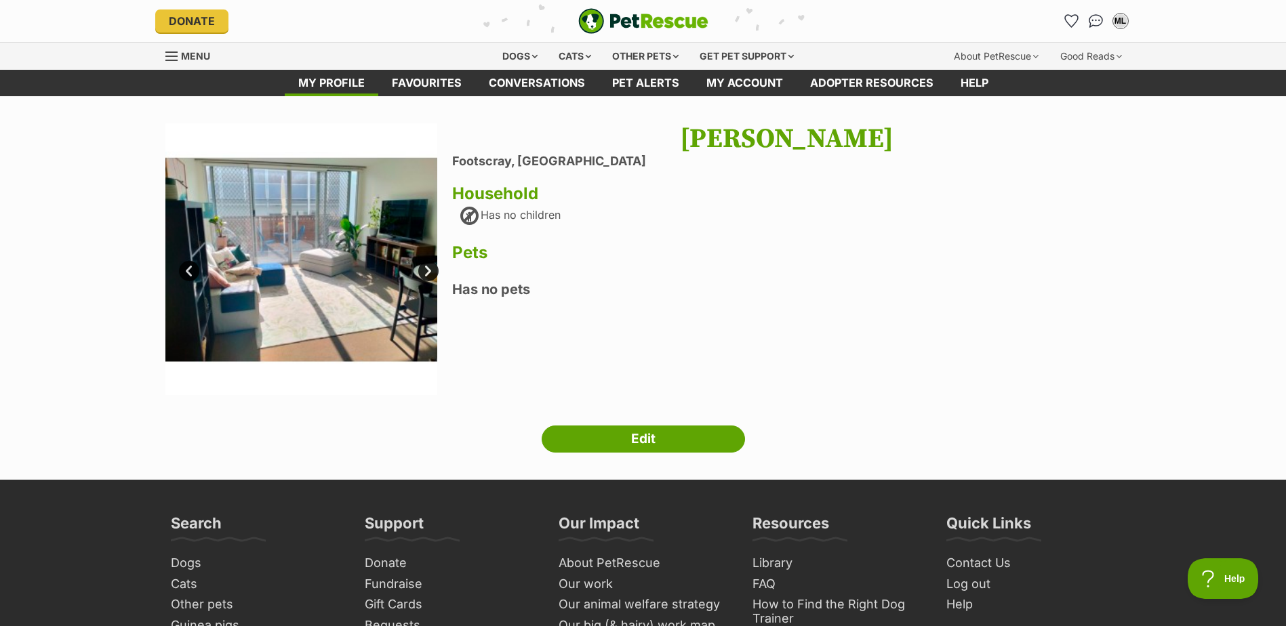
click at [191, 264] on link "Prev" at bounding box center [189, 271] width 20 height 20
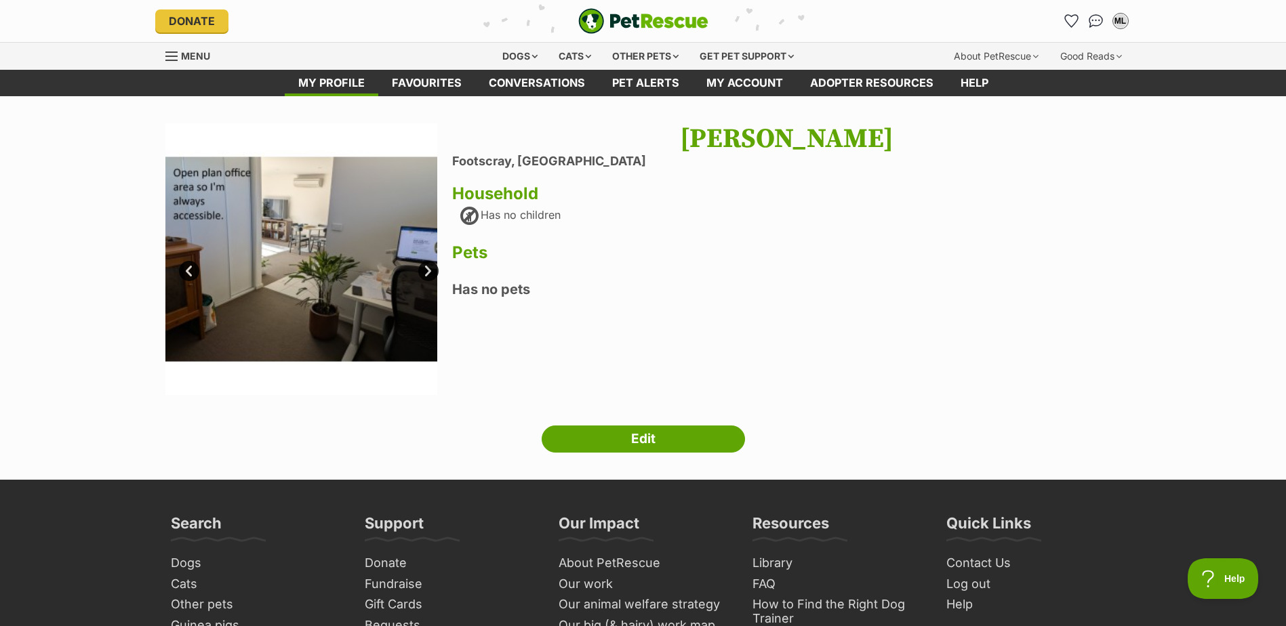
click at [185, 270] on link "Prev" at bounding box center [189, 271] width 20 height 20
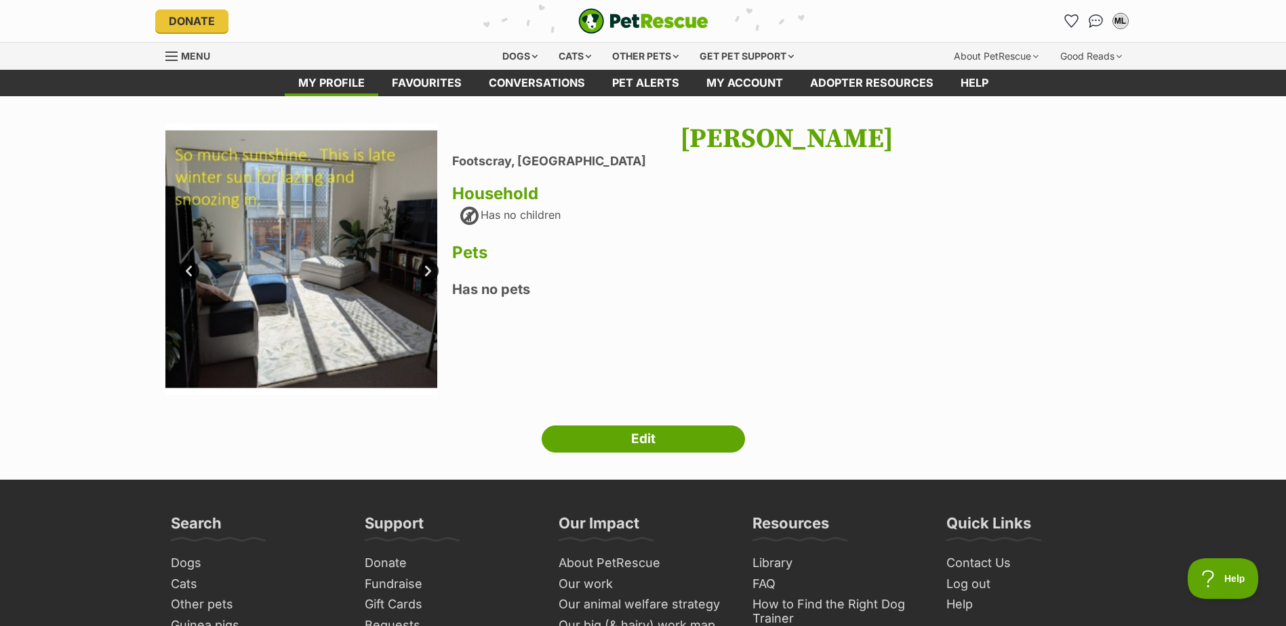
click at [185, 270] on link "Prev" at bounding box center [189, 271] width 20 height 20
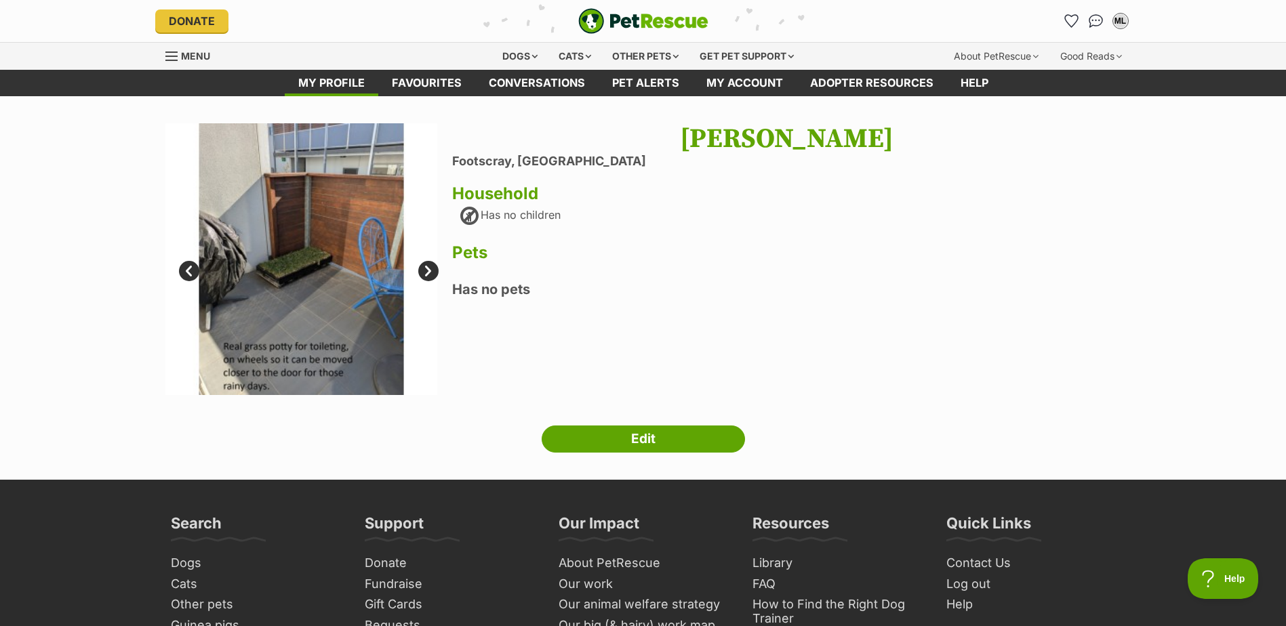
click at [185, 270] on link "Prev" at bounding box center [189, 271] width 20 height 20
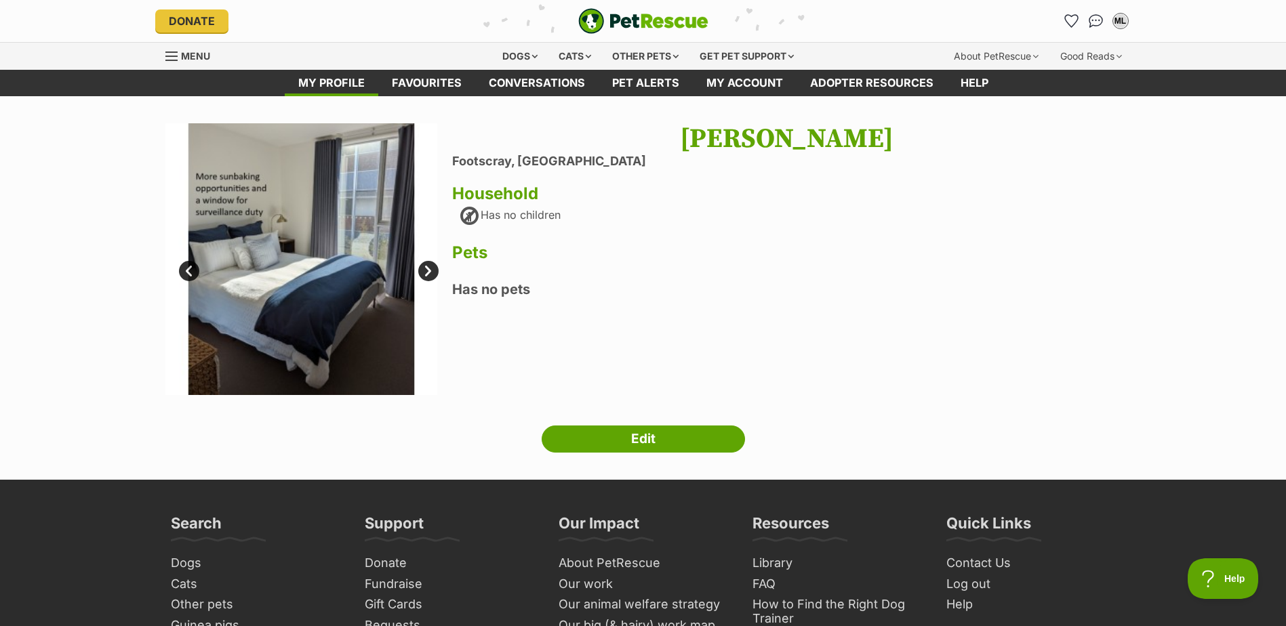
click at [186, 271] on link "Prev" at bounding box center [189, 271] width 20 height 20
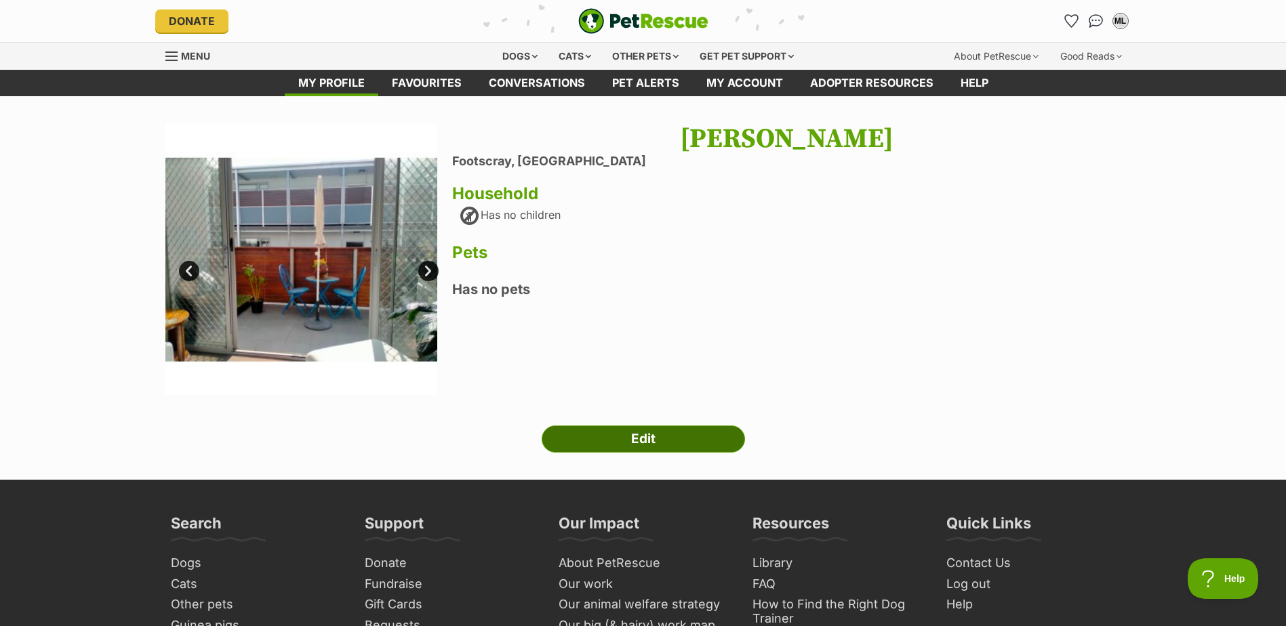
click at [642, 435] on link "Edit" at bounding box center [643, 439] width 203 height 27
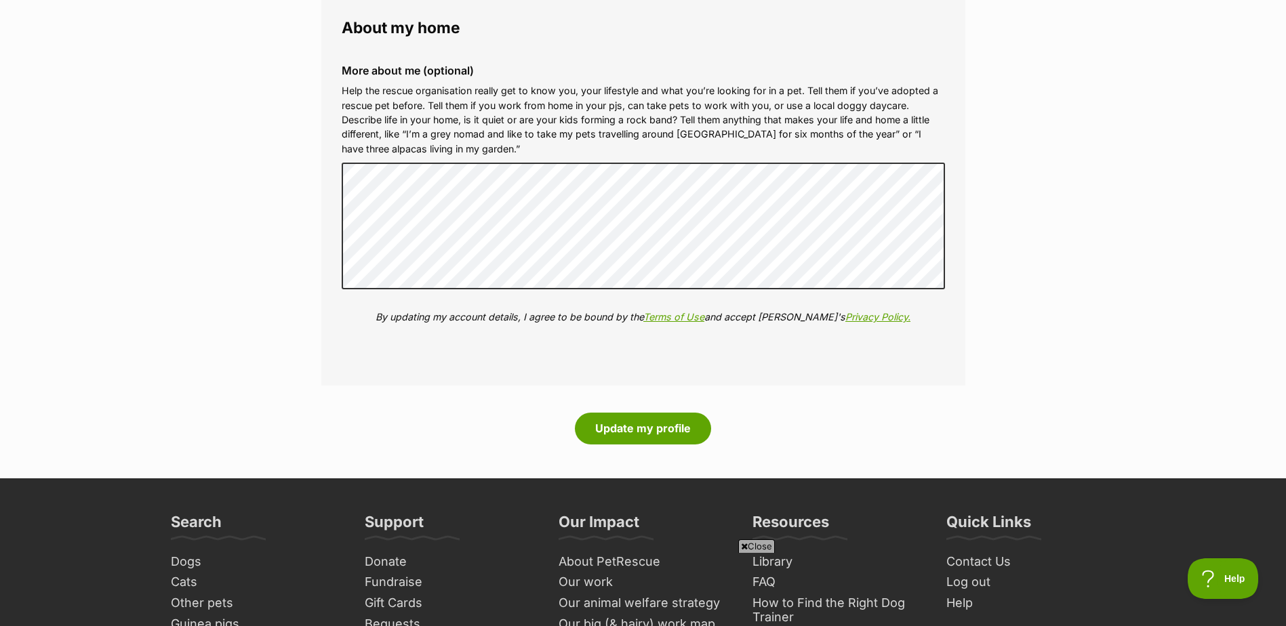
scroll to position [1898, 0]
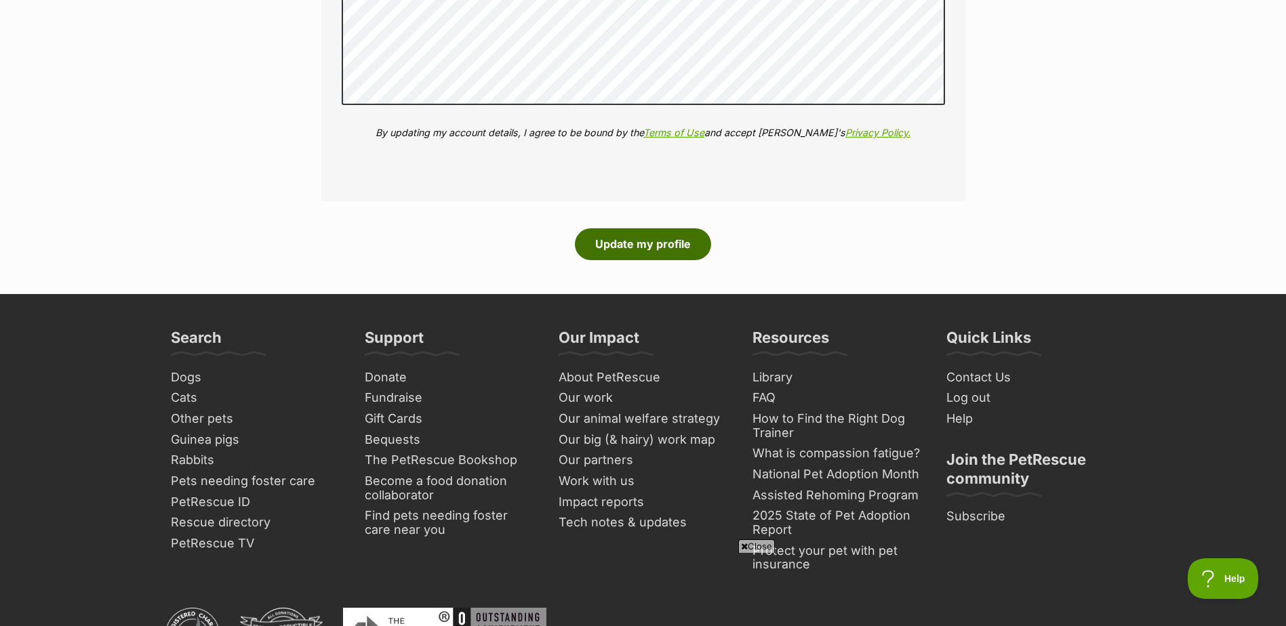
click at [640, 245] on button "Update my profile" at bounding box center [643, 243] width 136 height 31
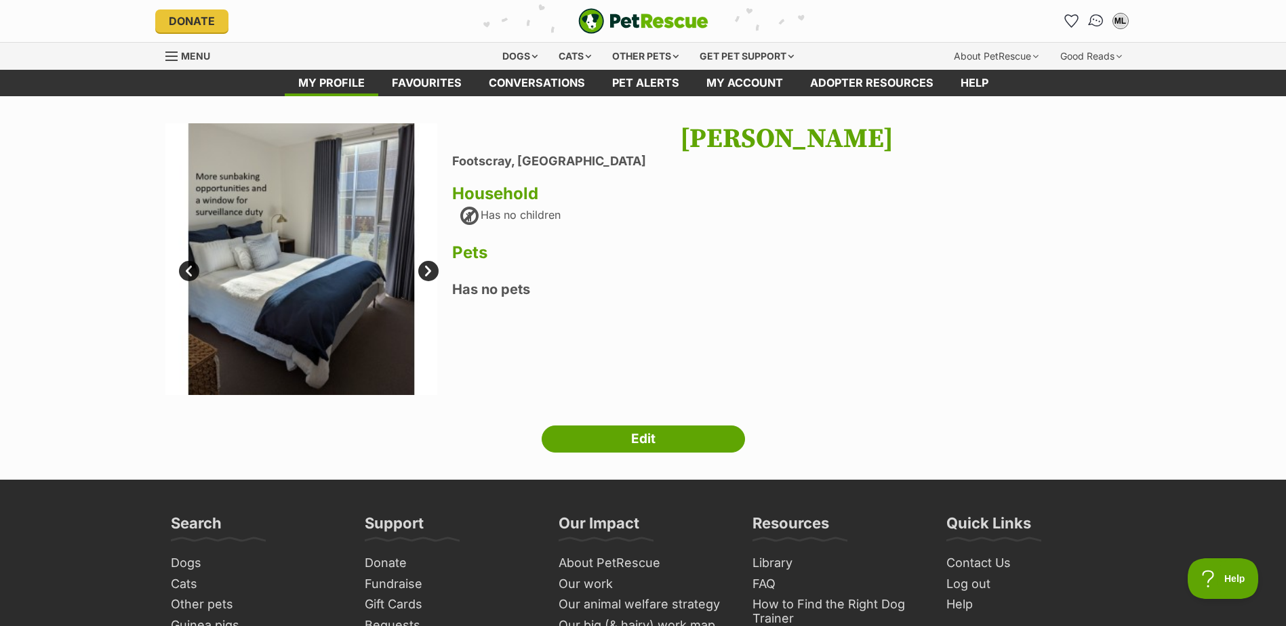
click at [1096, 18] on img "Conversations" at bounding box center [1096, 21] width 18 height 18
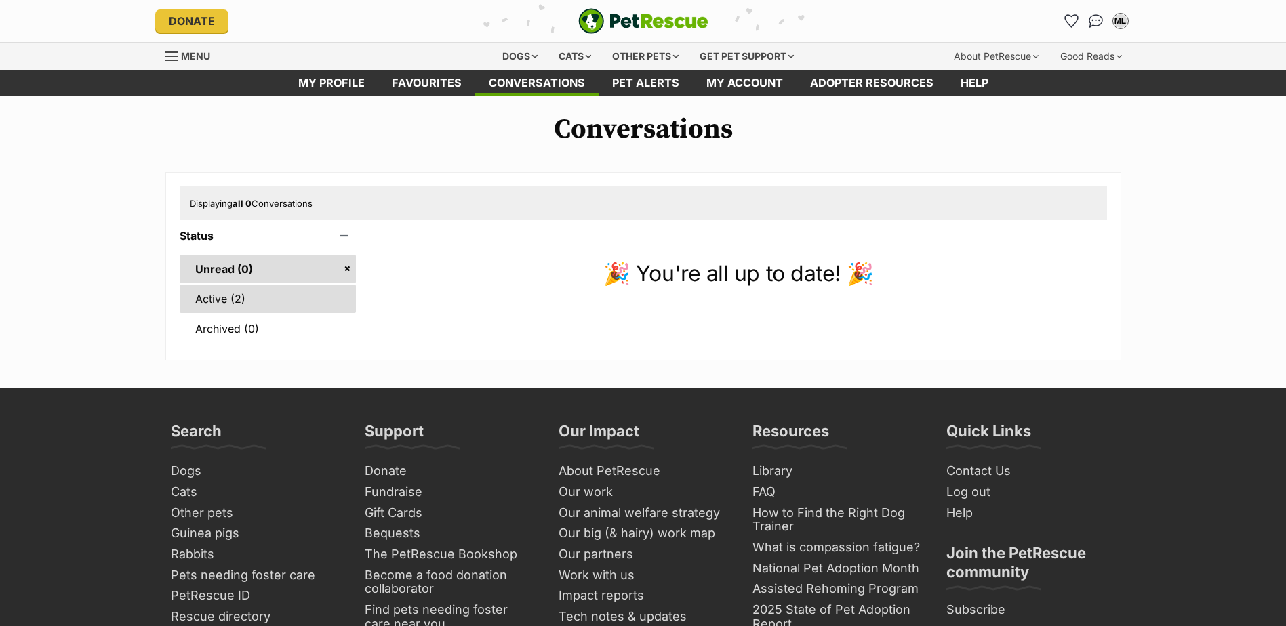
click at [243, 298] on link "Active (2)" at bounding box center [268, 299] width 177 height 28
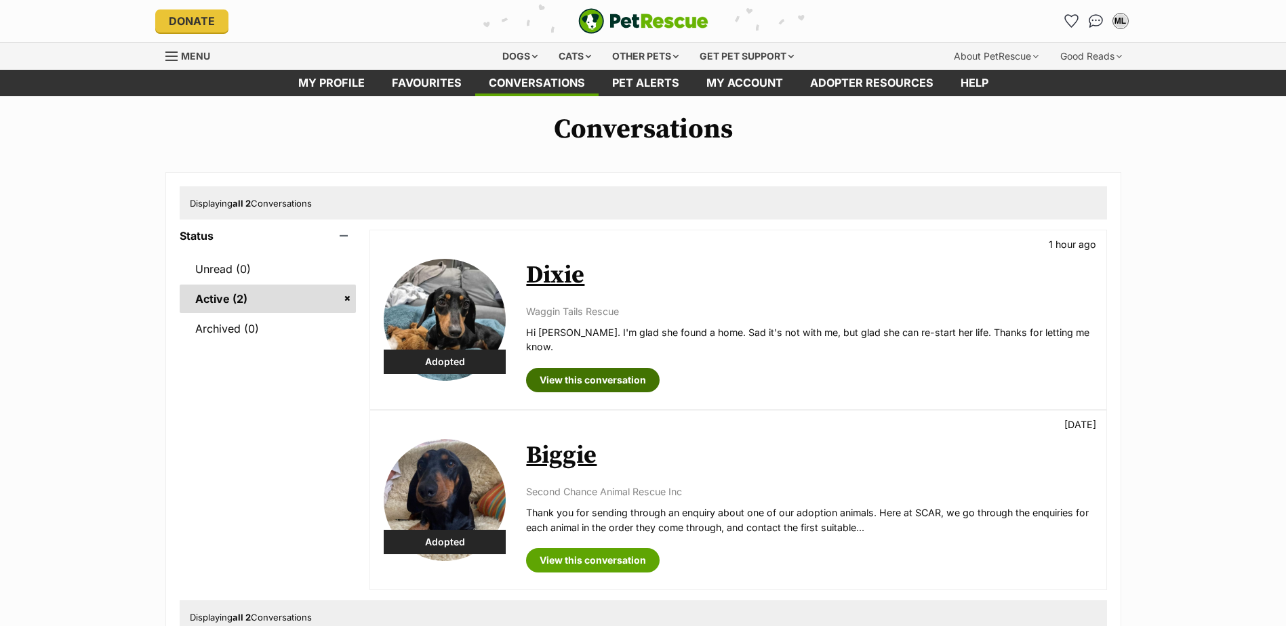
click at [605, 368] on link "View this conversation" at bounding box center [593, 380] width 134 height 24
